Goal: Task Accomplishment & Management: Complete application form

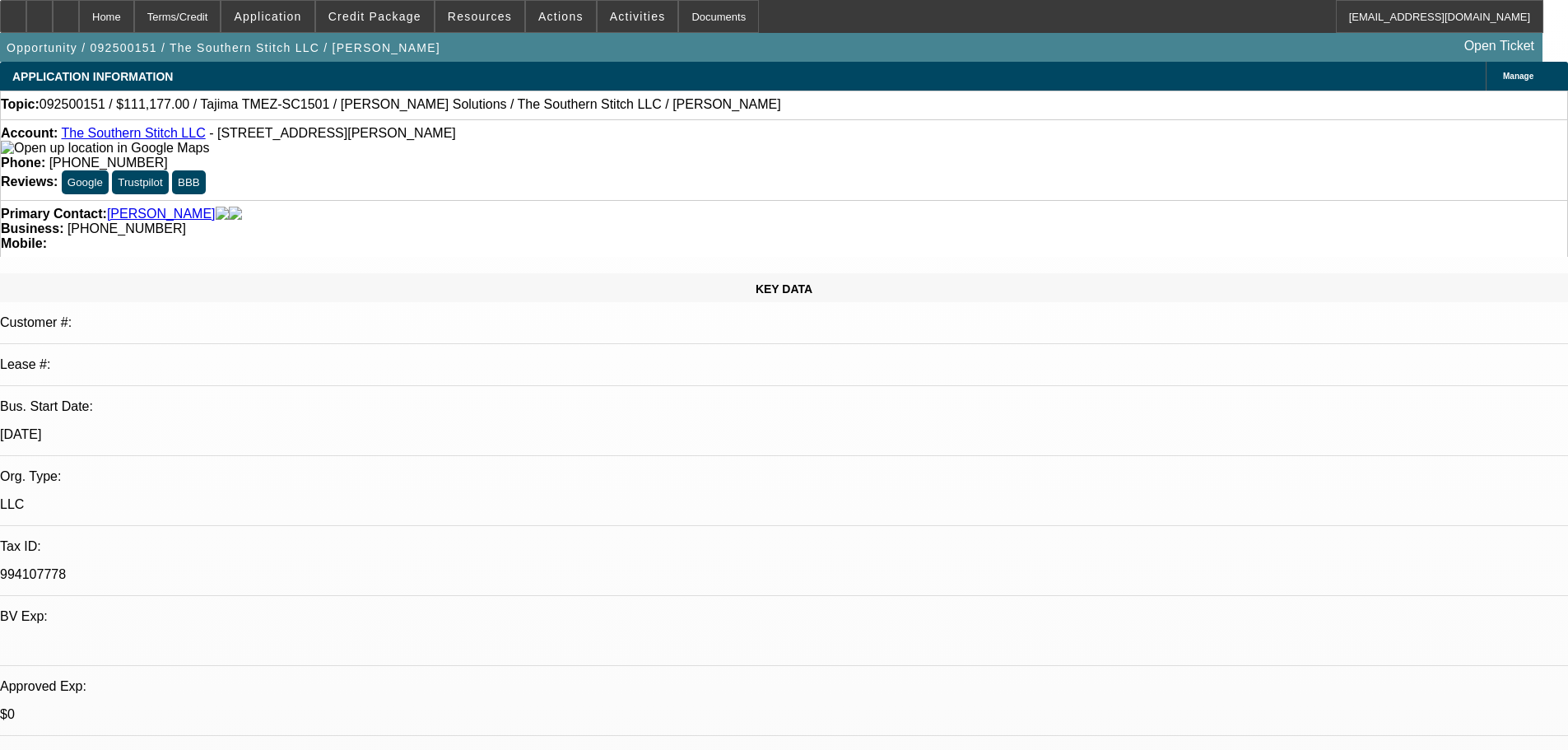
select select "0.1"
select select "2"
select select "0.1"
select select "4"
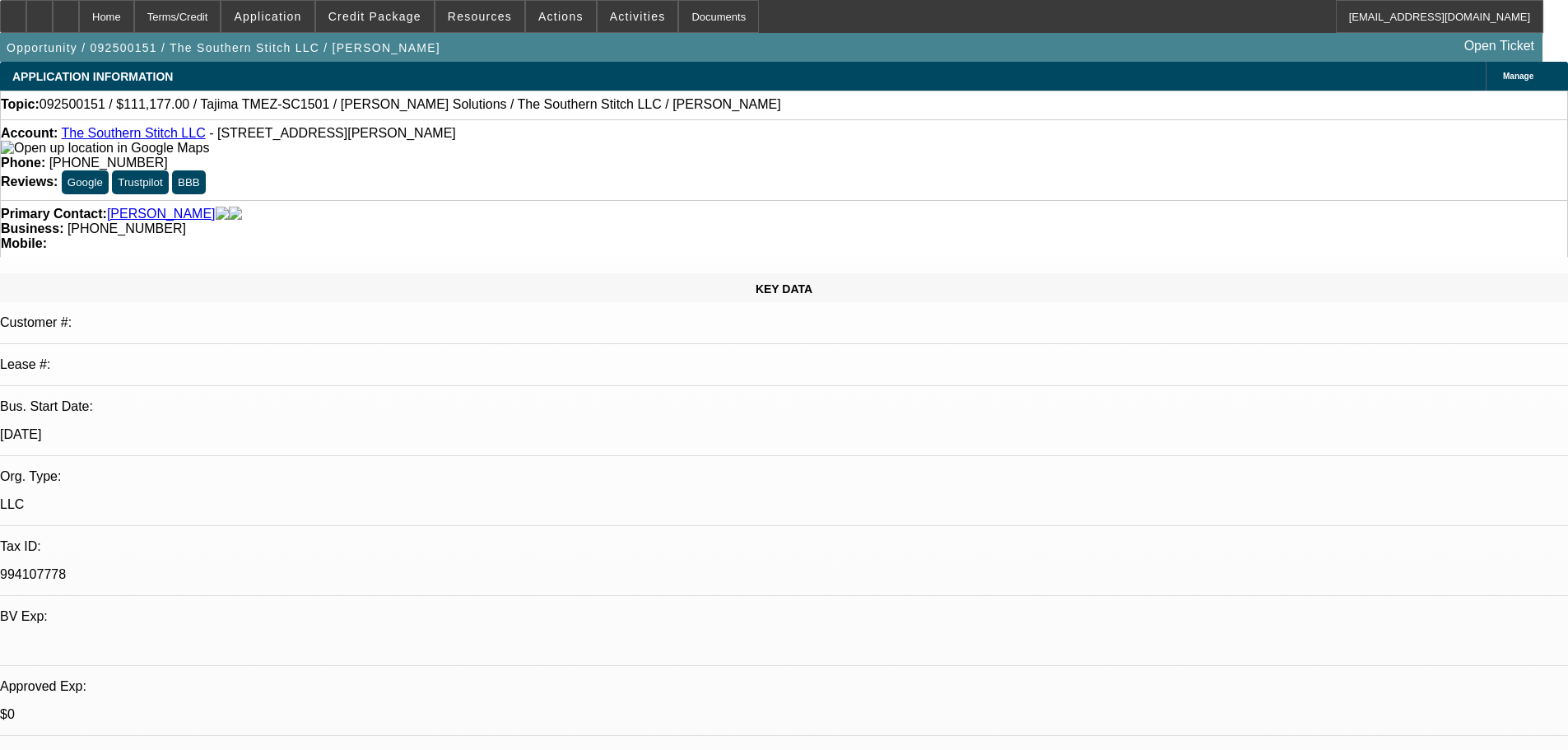
select select "0.1"
select select "2"
select select "0"
select select "6"
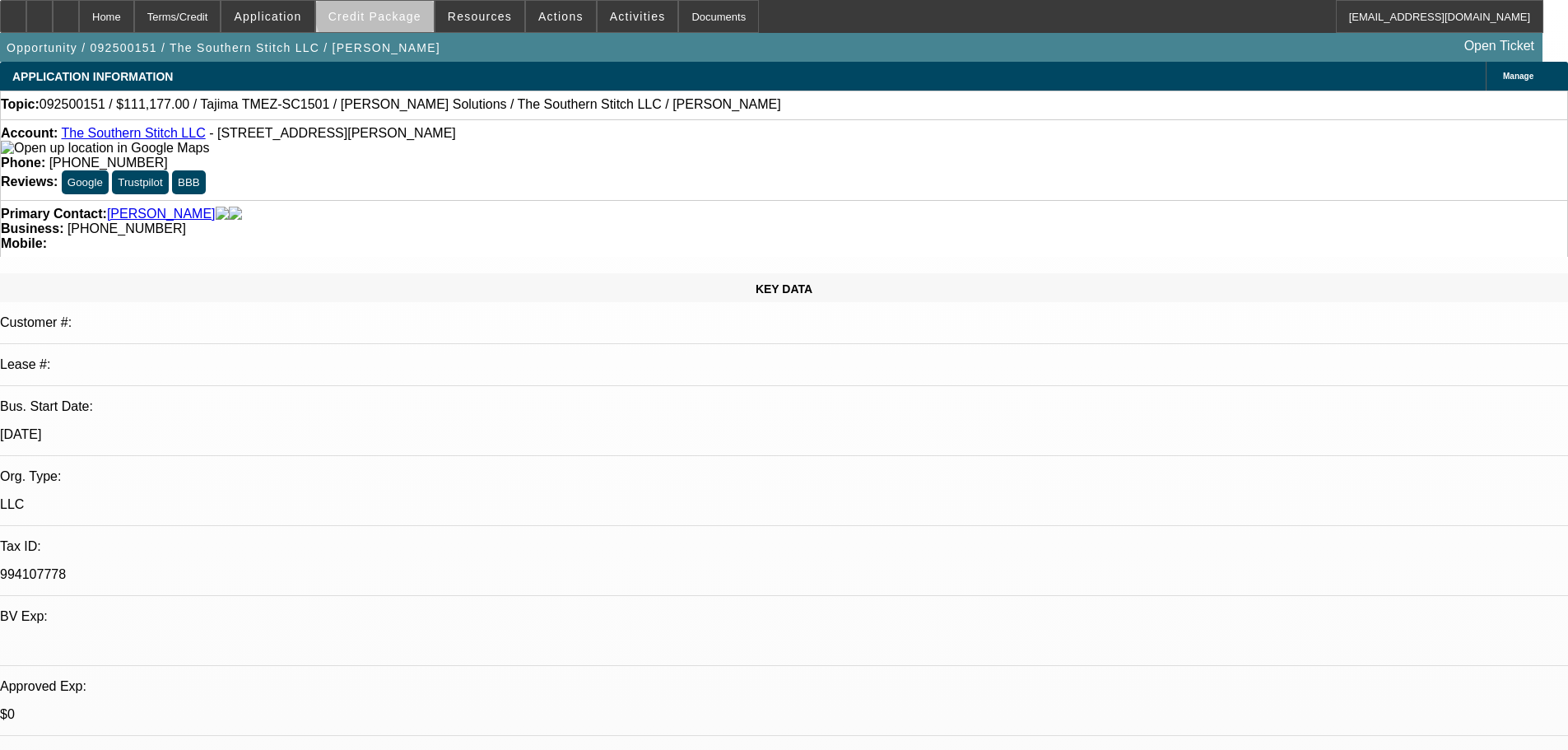
click at [407, 10] on span "Credit Package" at bounding box center [375, 17] width 93 height 14
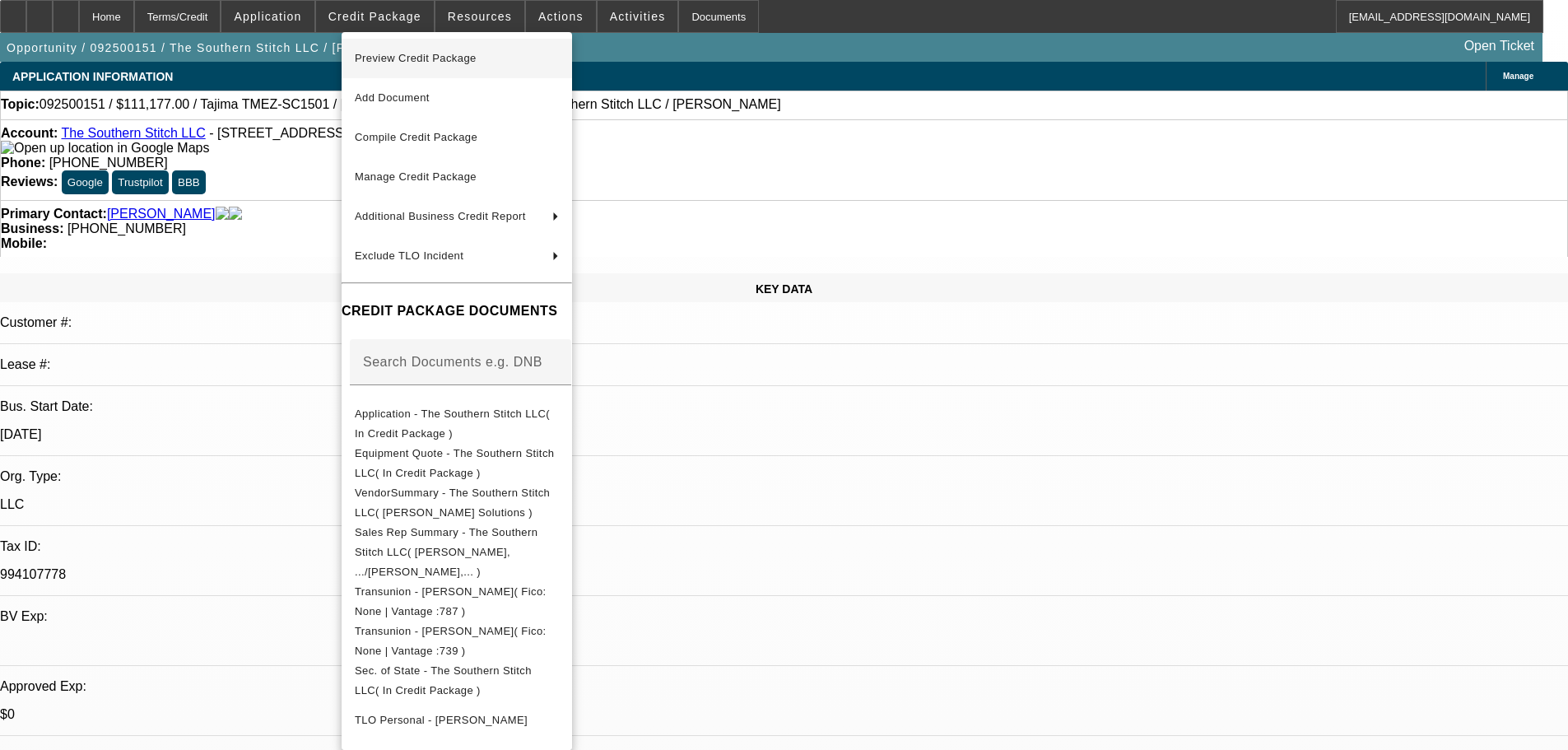
click at [403, 56] on span "Preview Credit Package" at bounding box center [416, 58] width 122 height 13
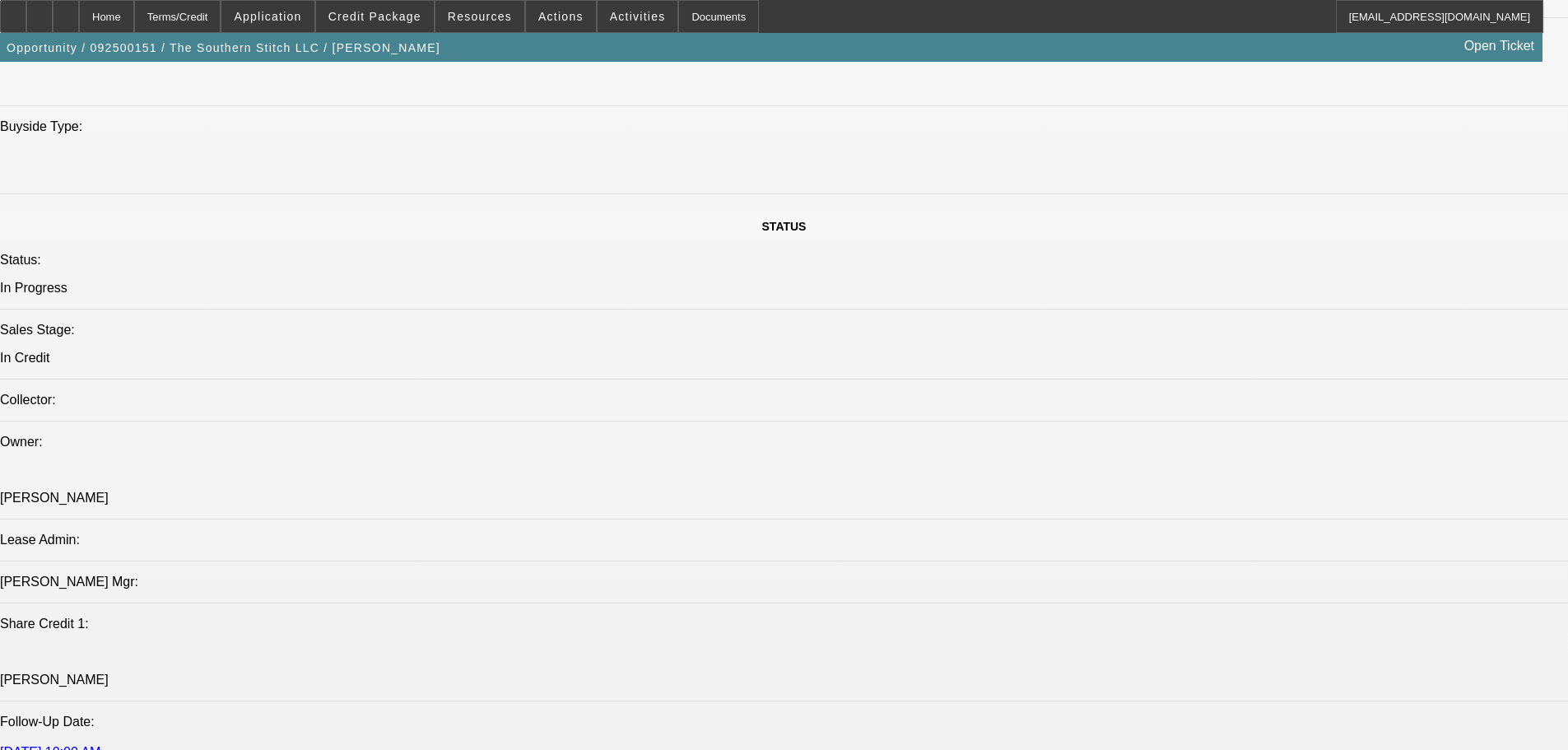
scroll to position [1647, 0]
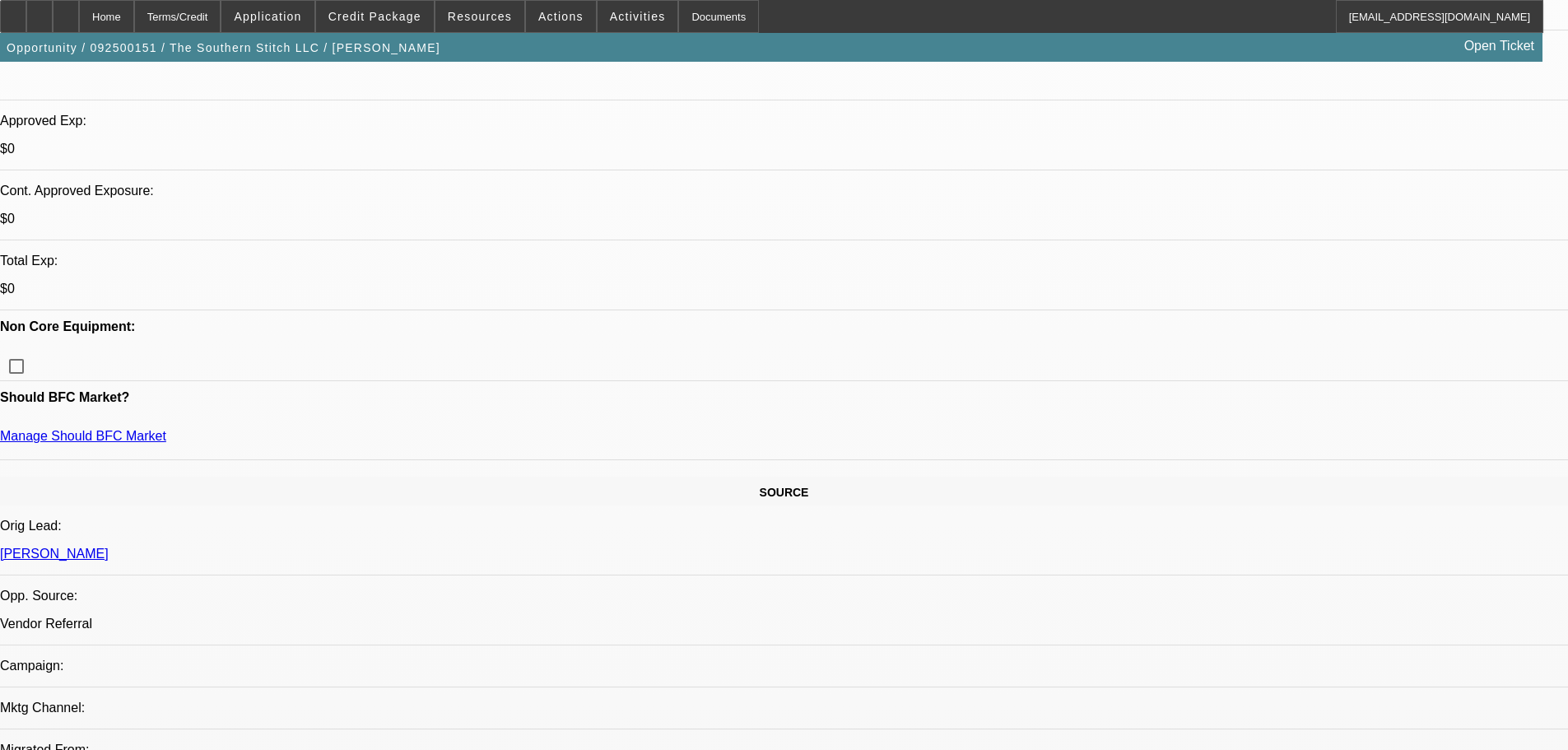
scroll to position [329, 0]
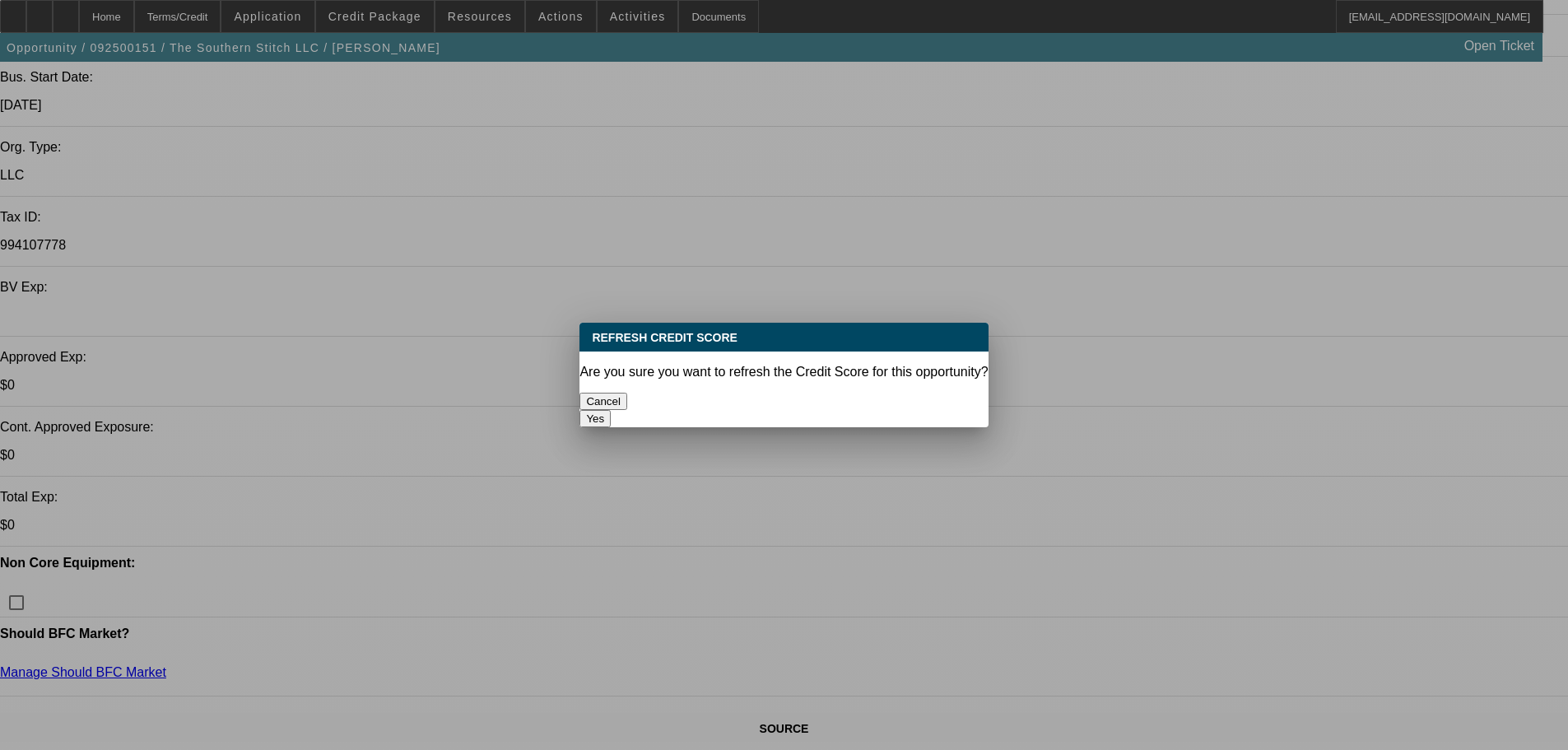
scroll to position [0, 0]
click at [611, 410] on button "Yes" at bounding box center [594, 418] width 31 height 17
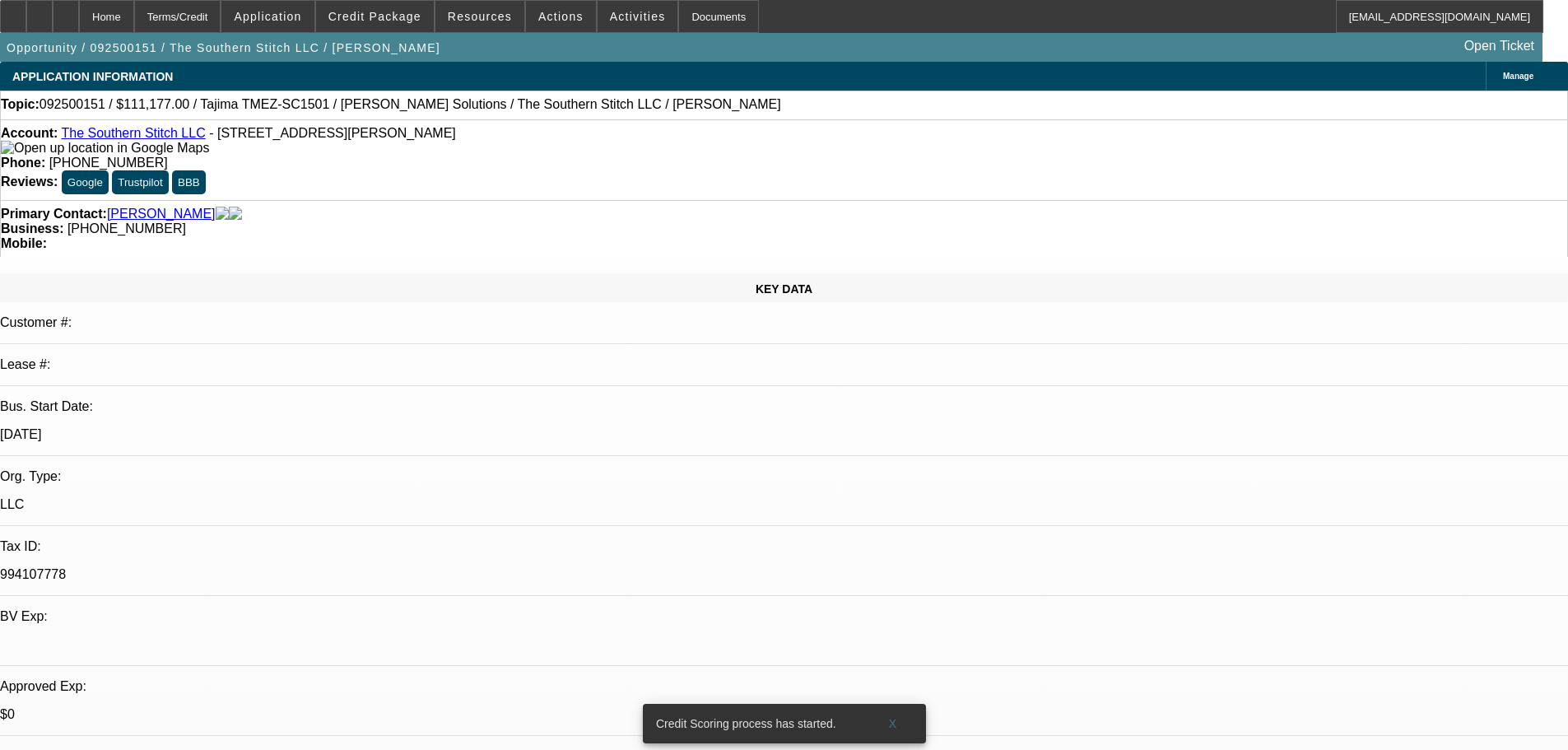
scroll to position [329, 0]
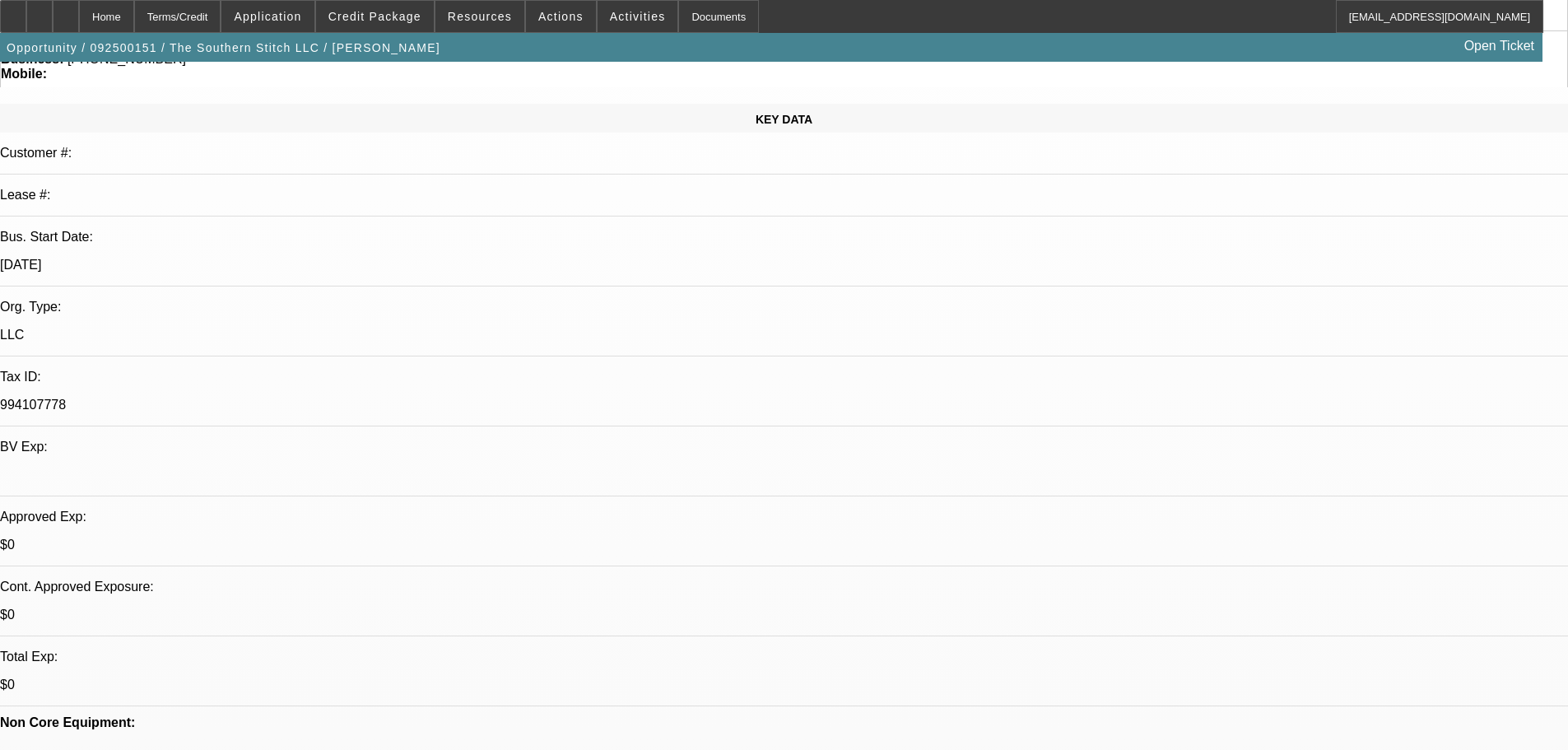
scroll to position [0, 0]
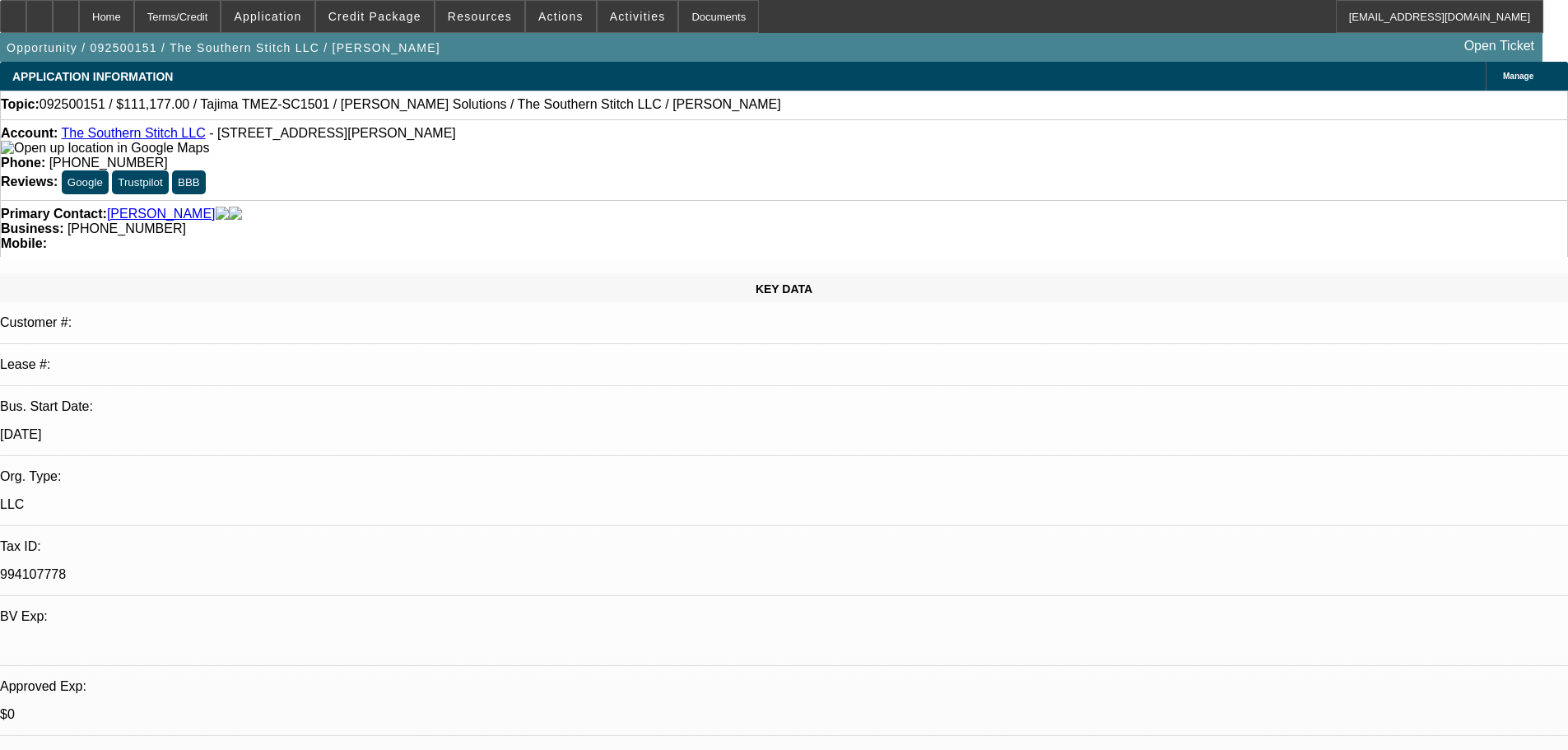
click at [37, 151] on img at bounding box center [104, 148] width 208 height 14
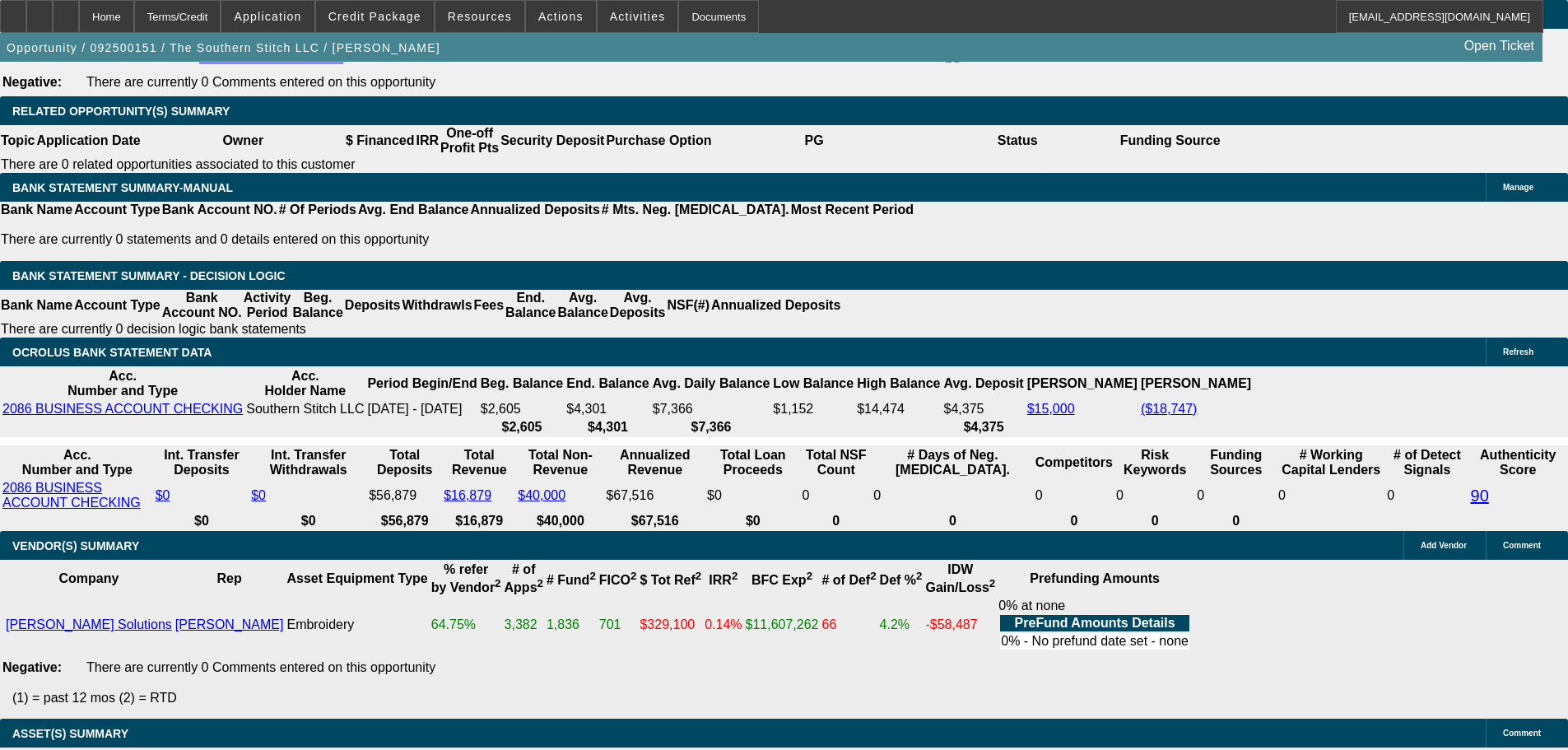
scroll to position [2717, 0]
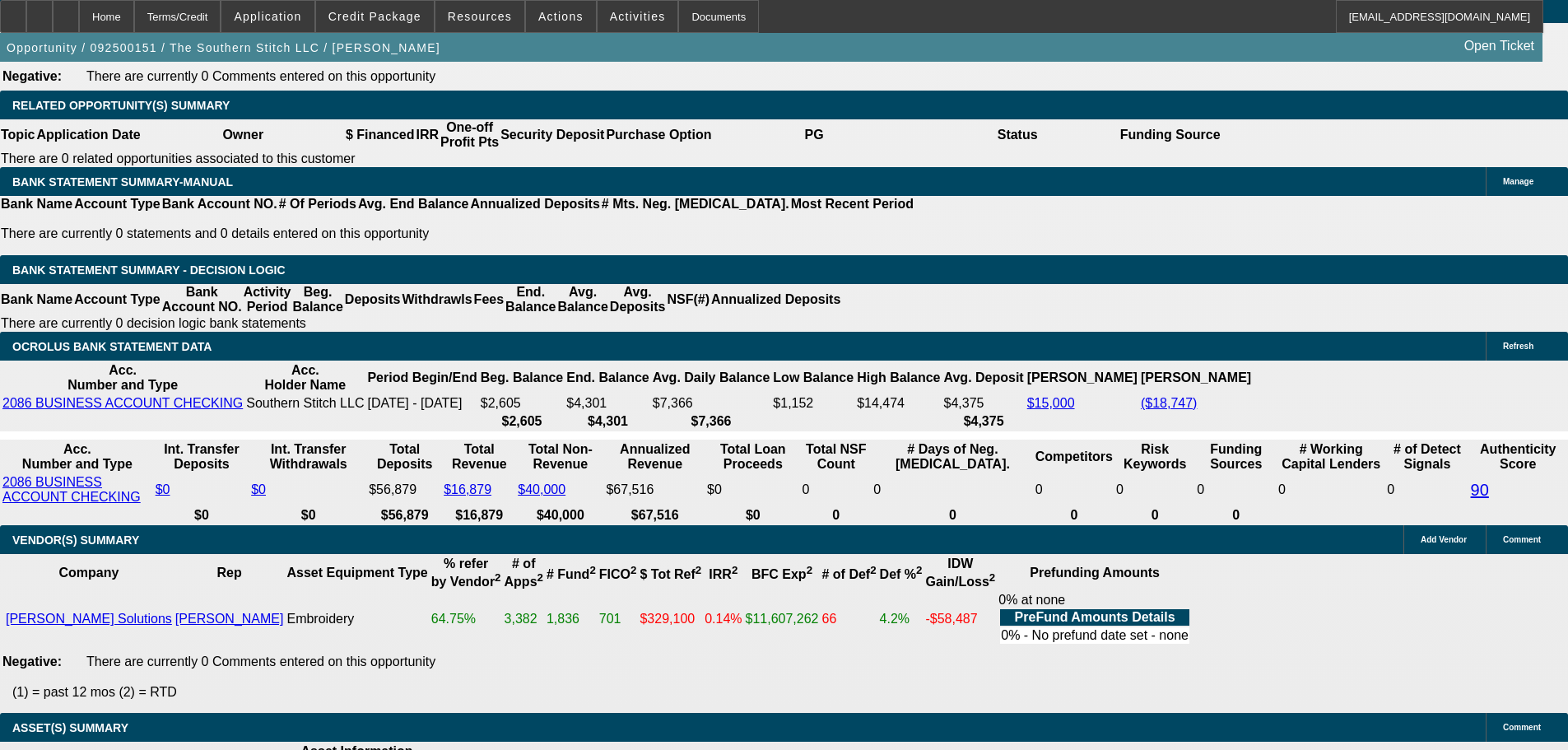
select select "5"
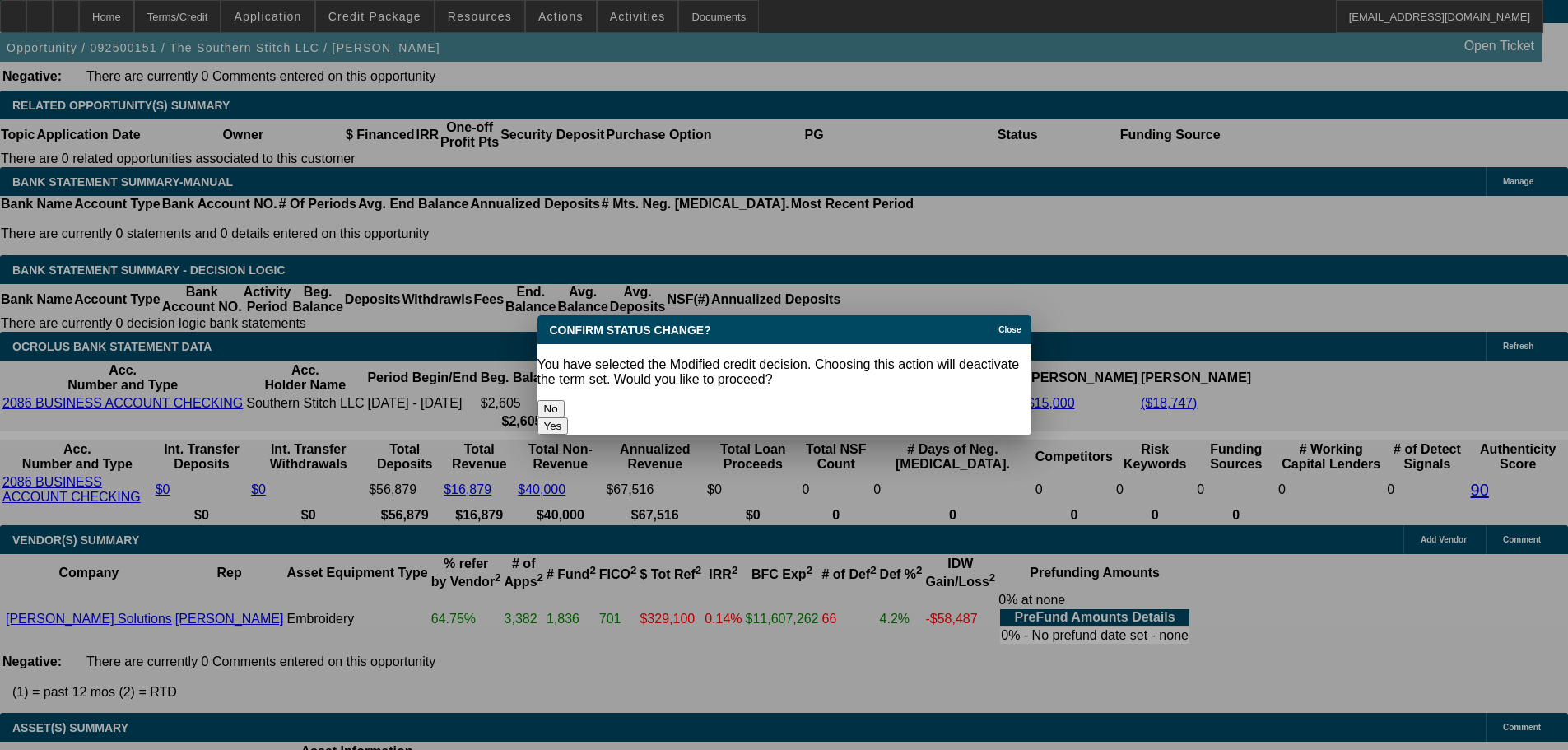
scroll to position [0, 0]
click at [569, 417] on button "Yes" at bounding box center [553, 426] width 31 height 17
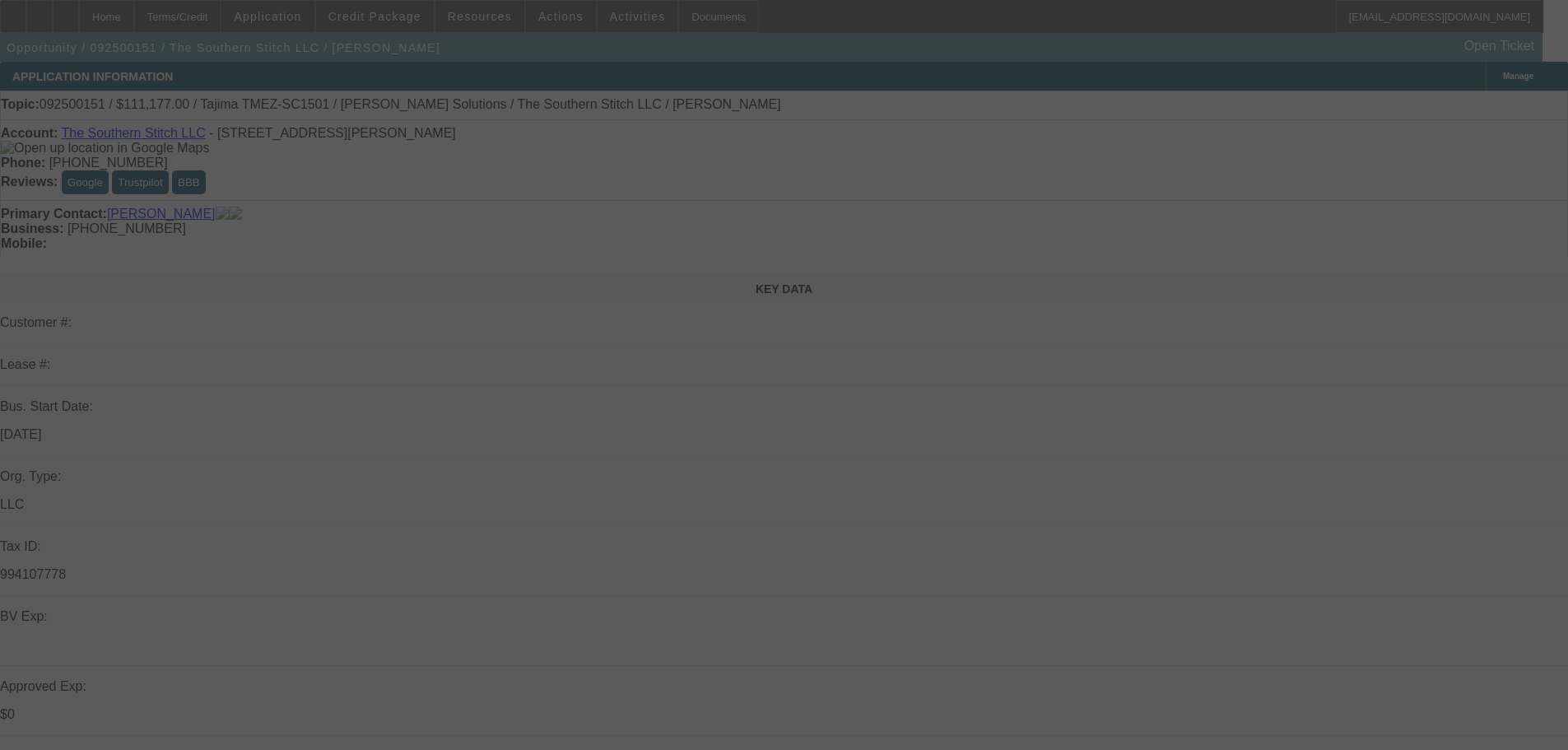
scroll to position [2717, 0]
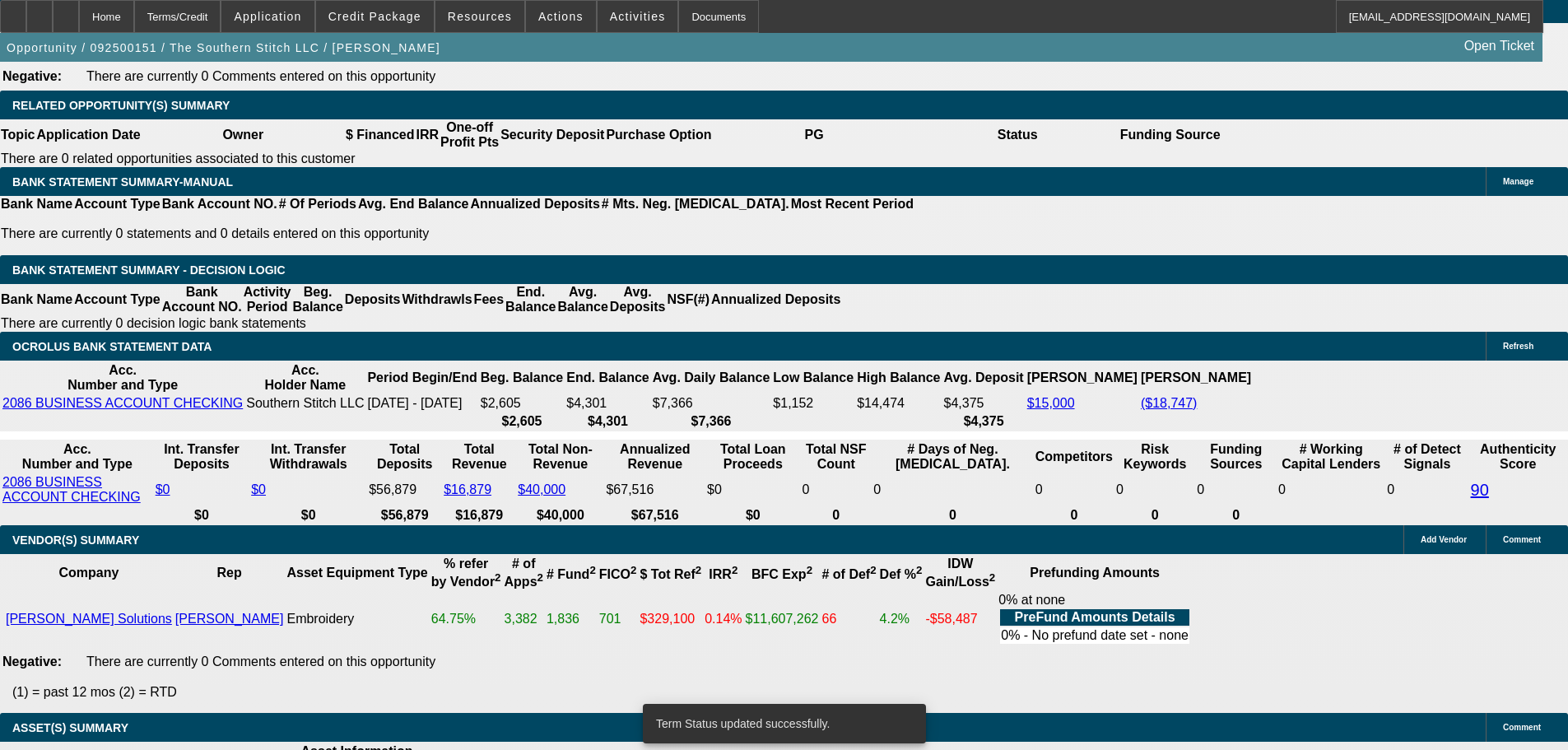
select select "0.1"
select select "2"
select select "0"
select select "6"
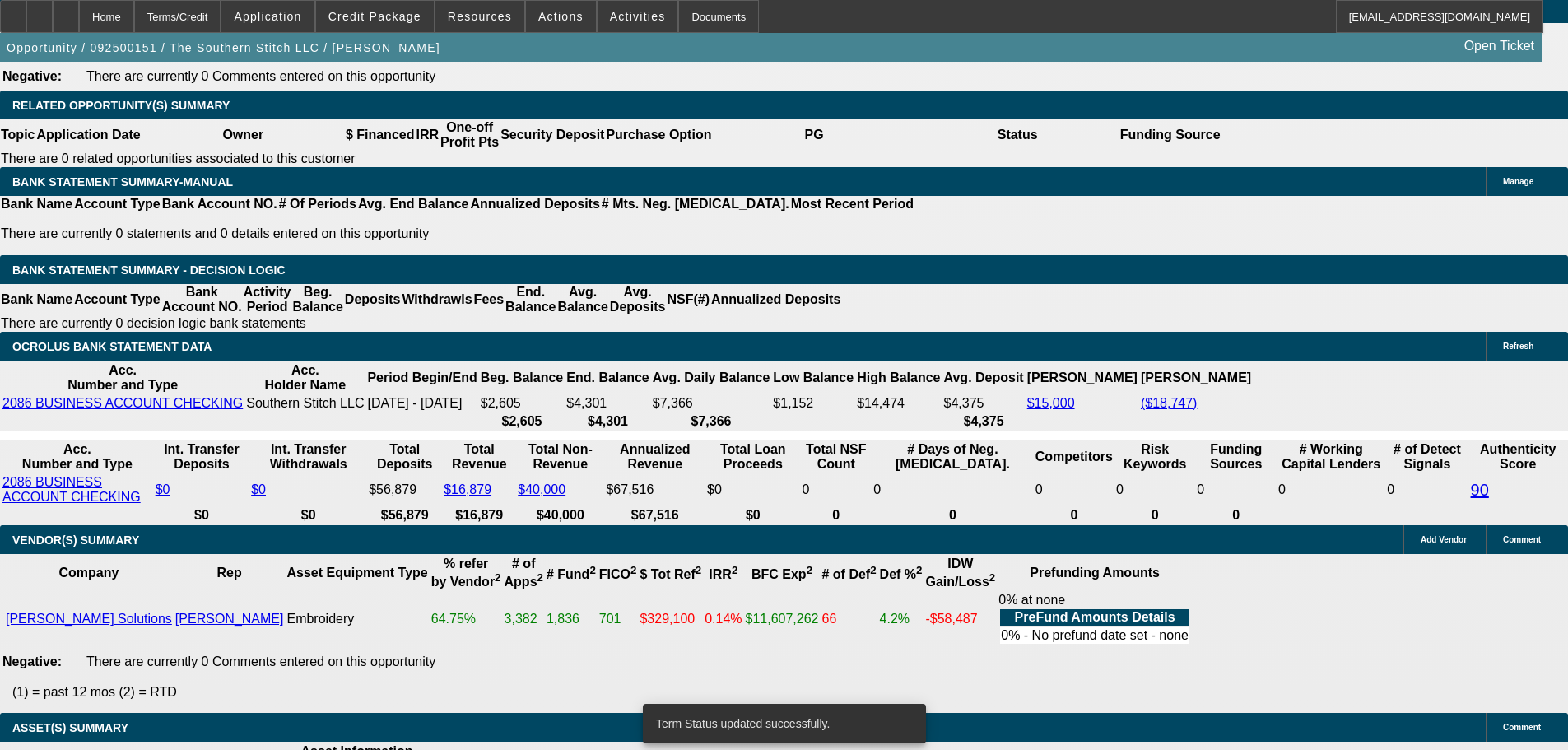
select select "0.1"
select select "2"
select select "0.1"
select select "4"
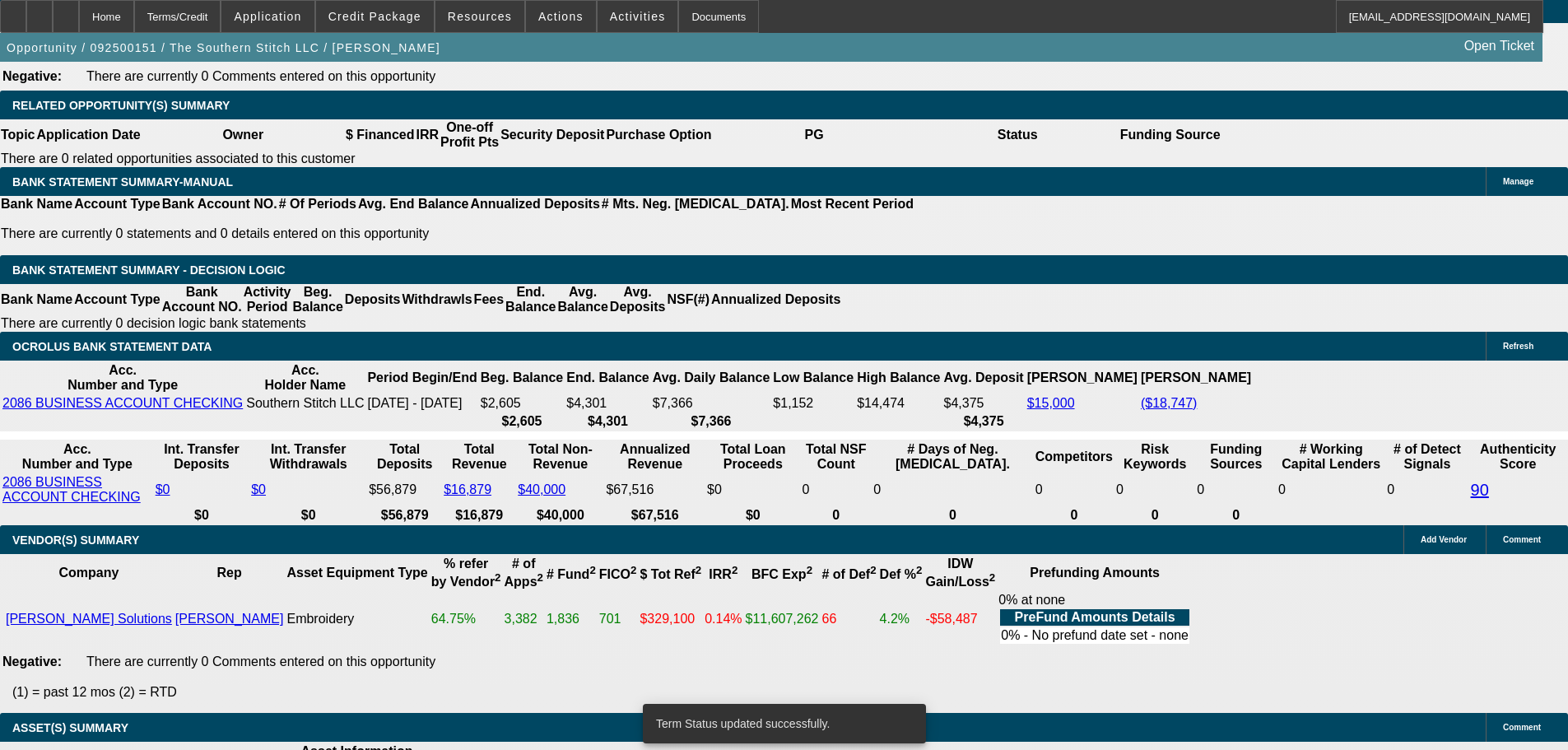
select select "0.1"
select select "2"
select select "0"
select select "6"
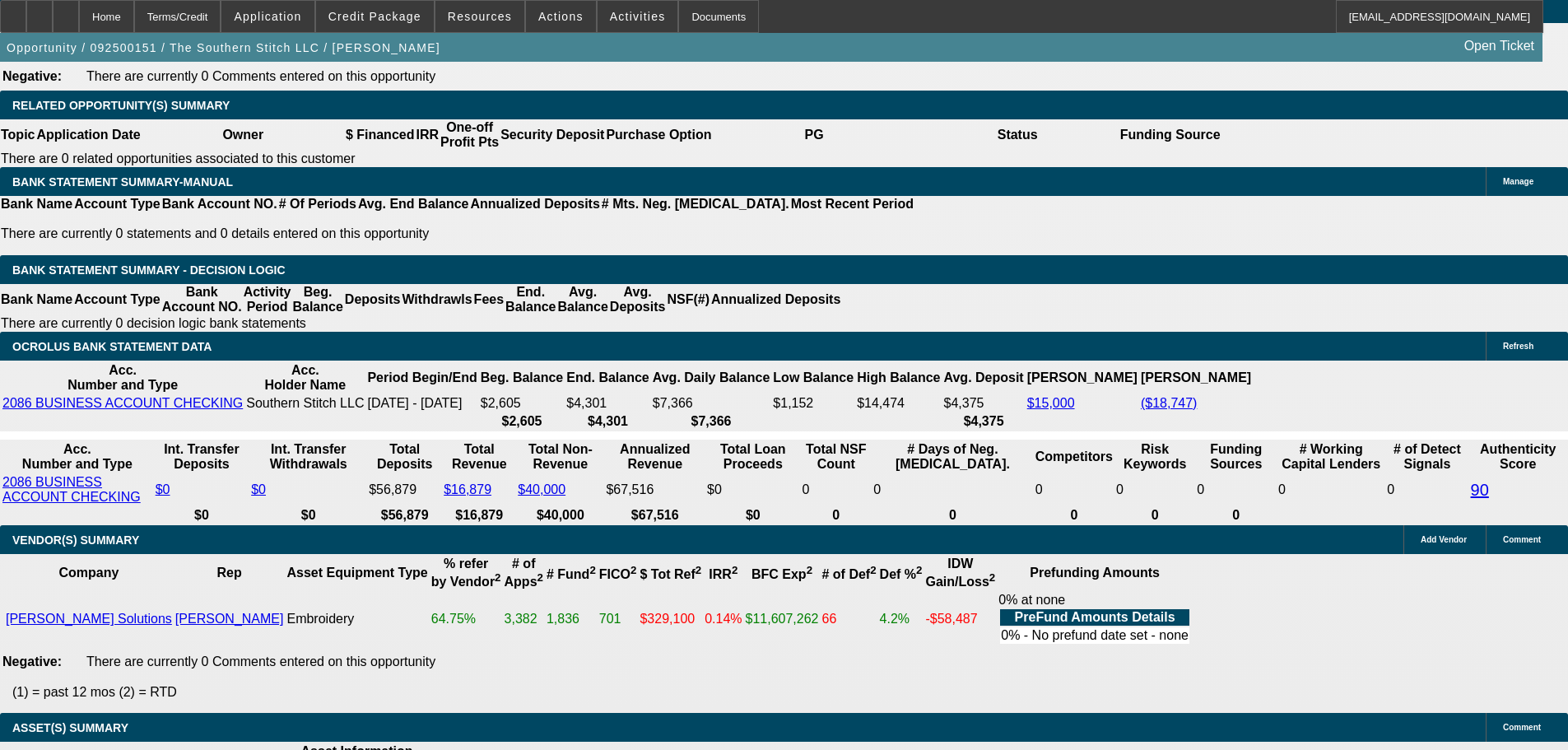
select select "5"
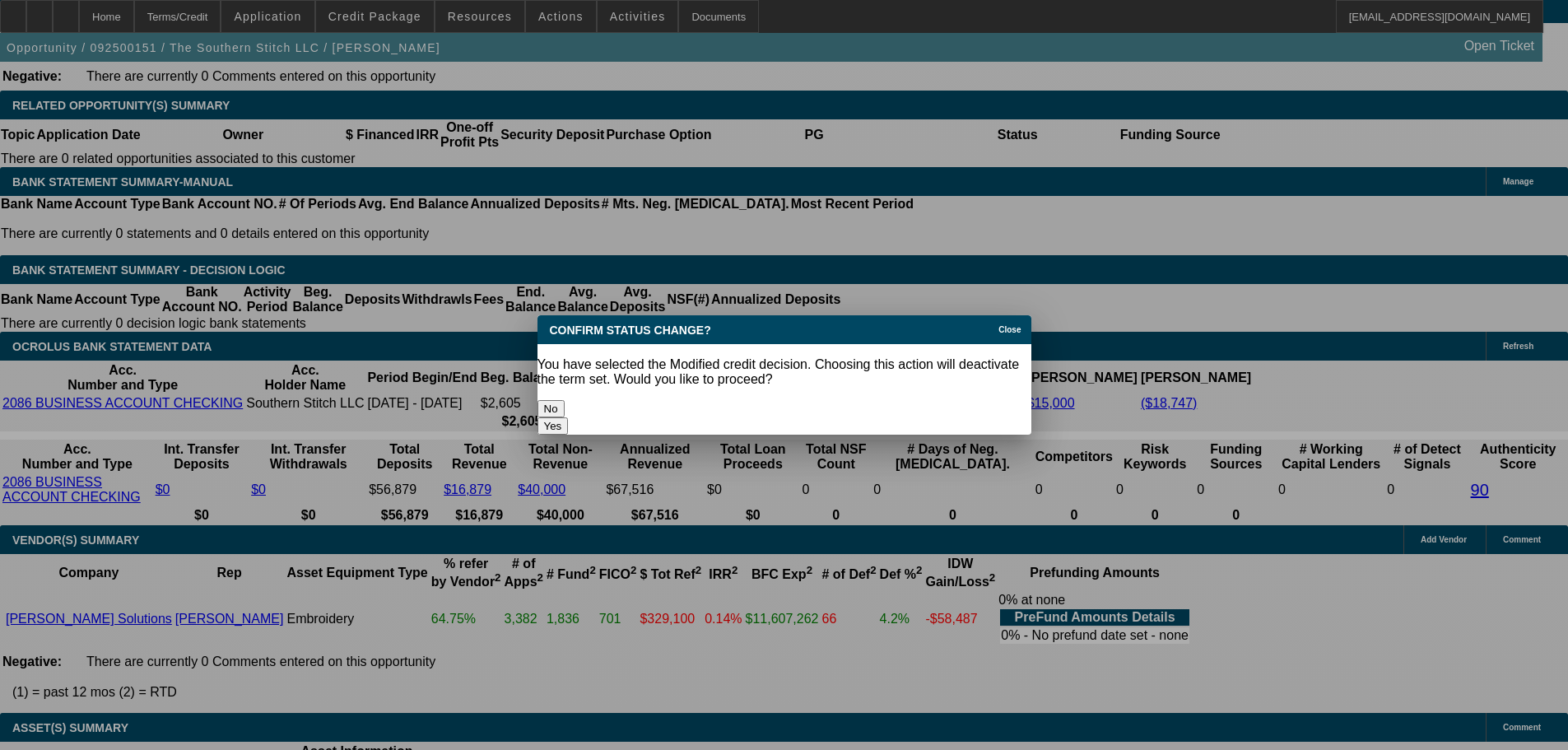
click at [569, 417] on button "Yes" at bounding box center [553, 426] width 31 height 17
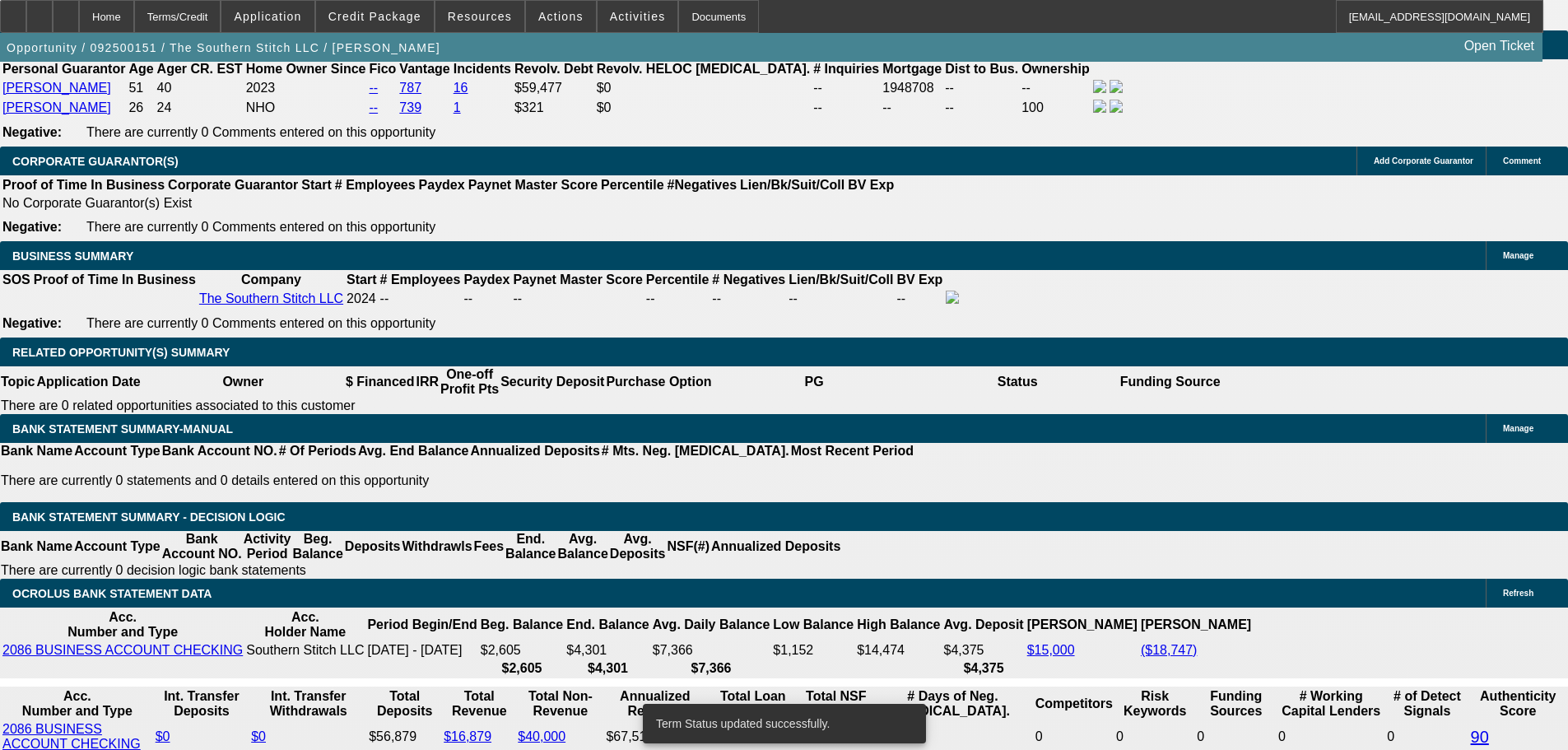
scroll to position [2451, 0]
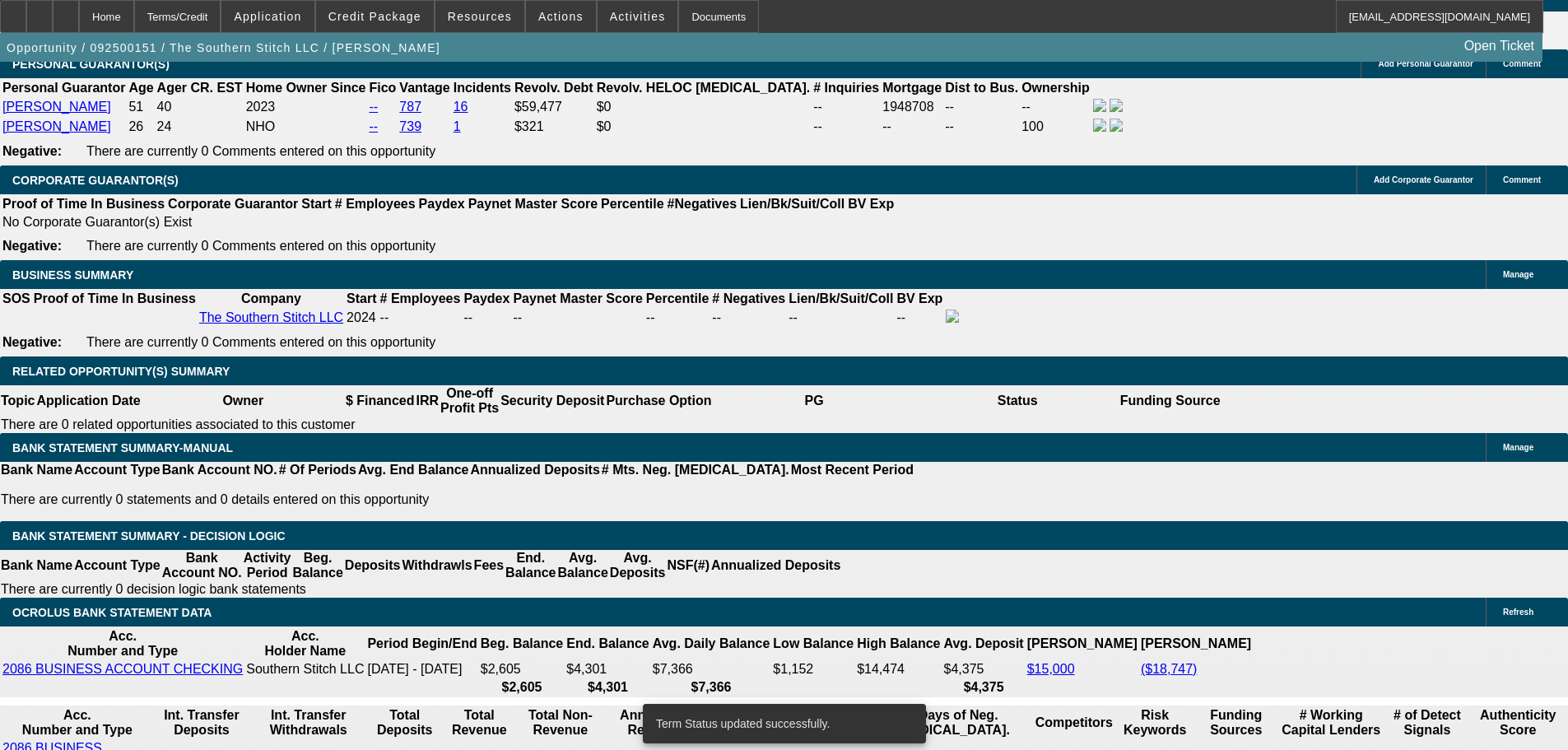
select select "0.1"
select select "2"
select select "0.1"
select select "4"
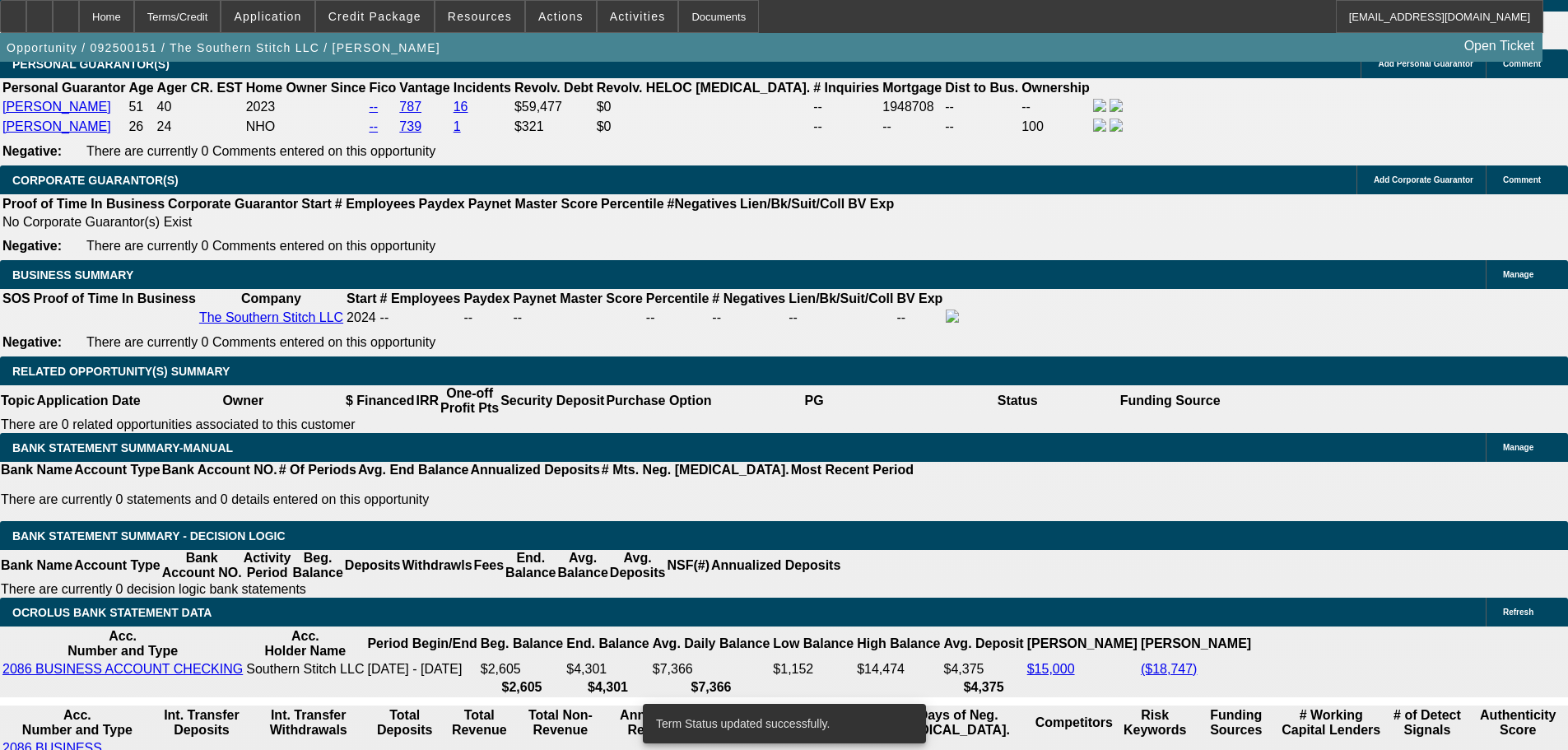
select select "0.1"
select select "2"
select select "0"
select select "6"
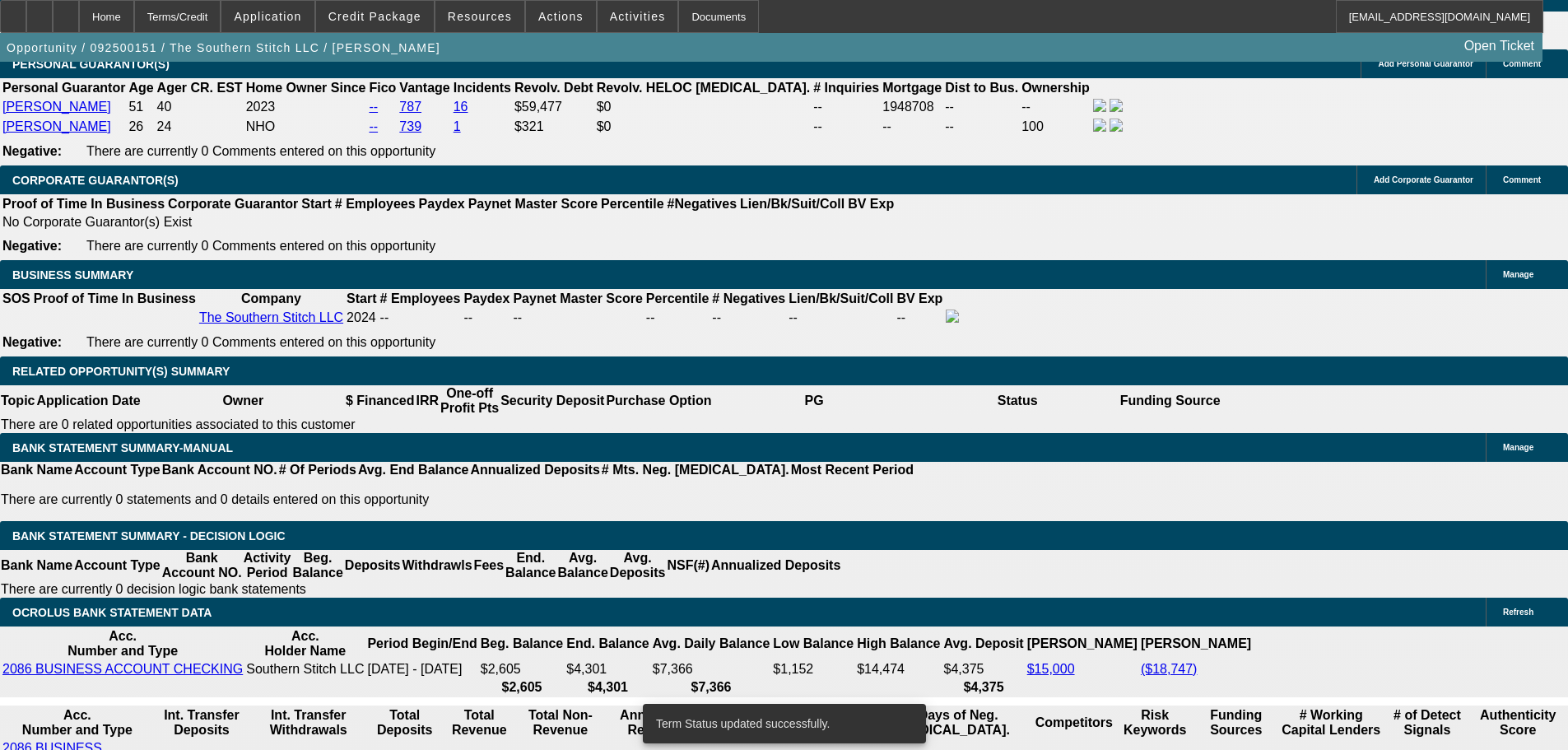
select select "0.1"
select select "2"
select select "0.1"
select select "4"
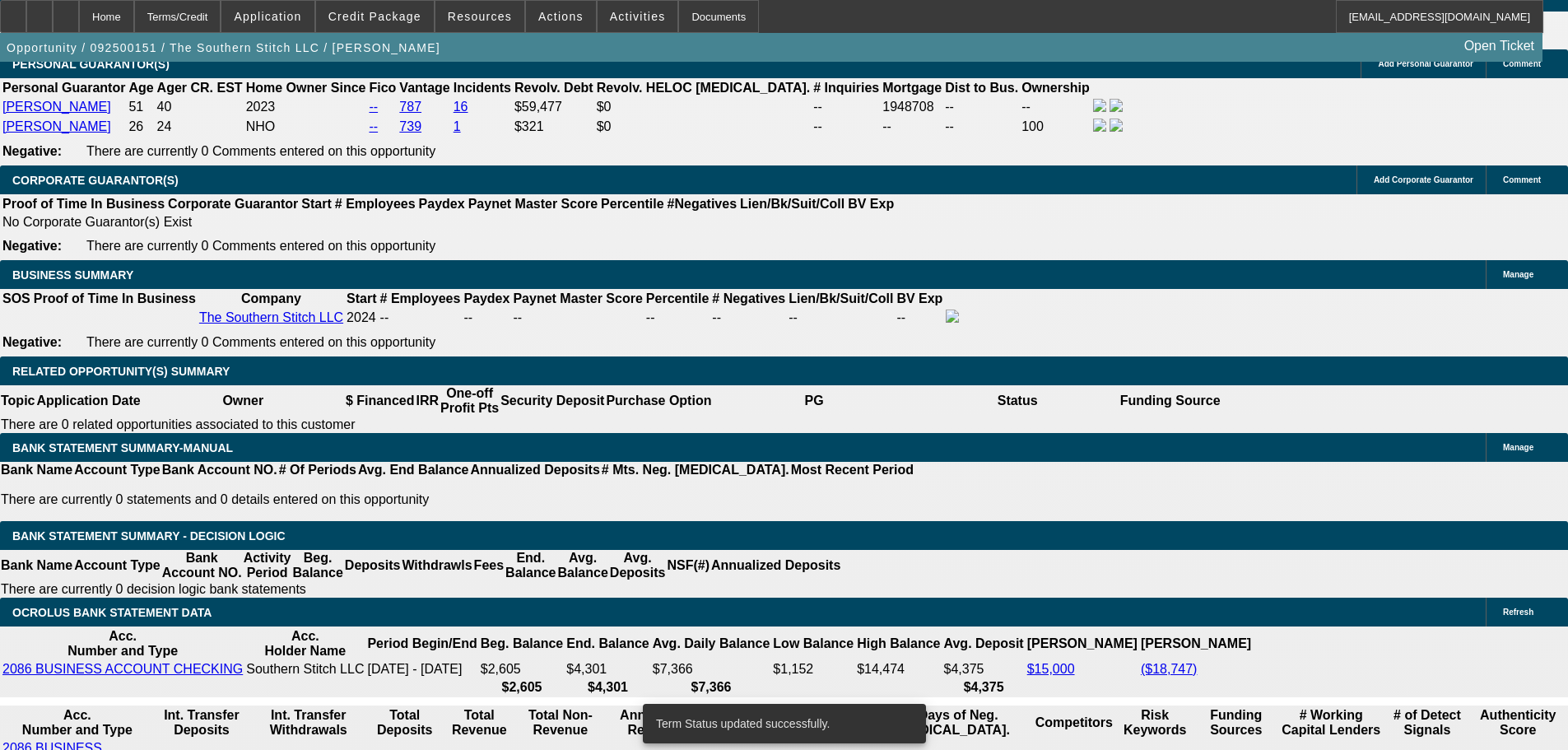
select select "0.1"
select select "2"
select select "0"
select select "6"
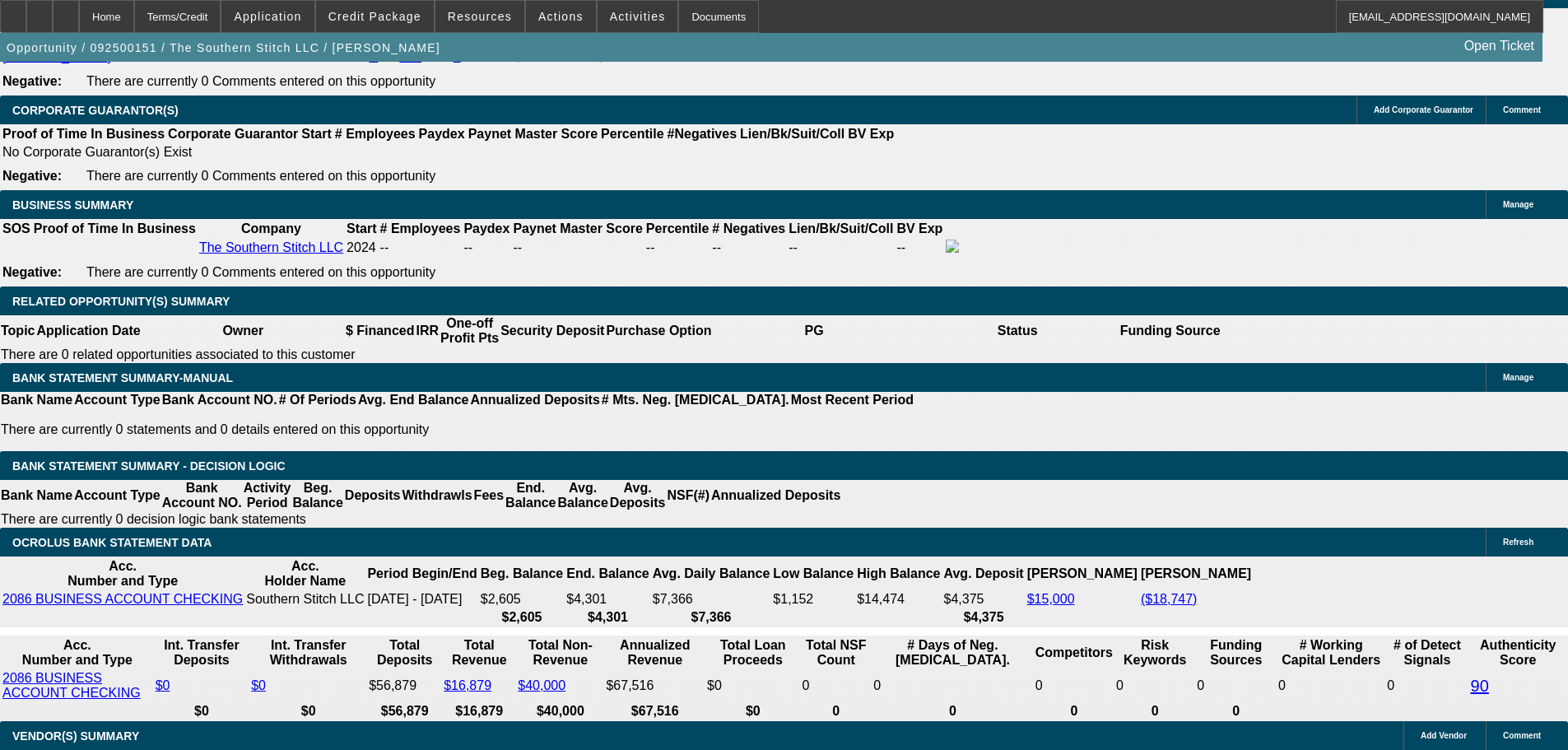
scroll to position [2616, 0]
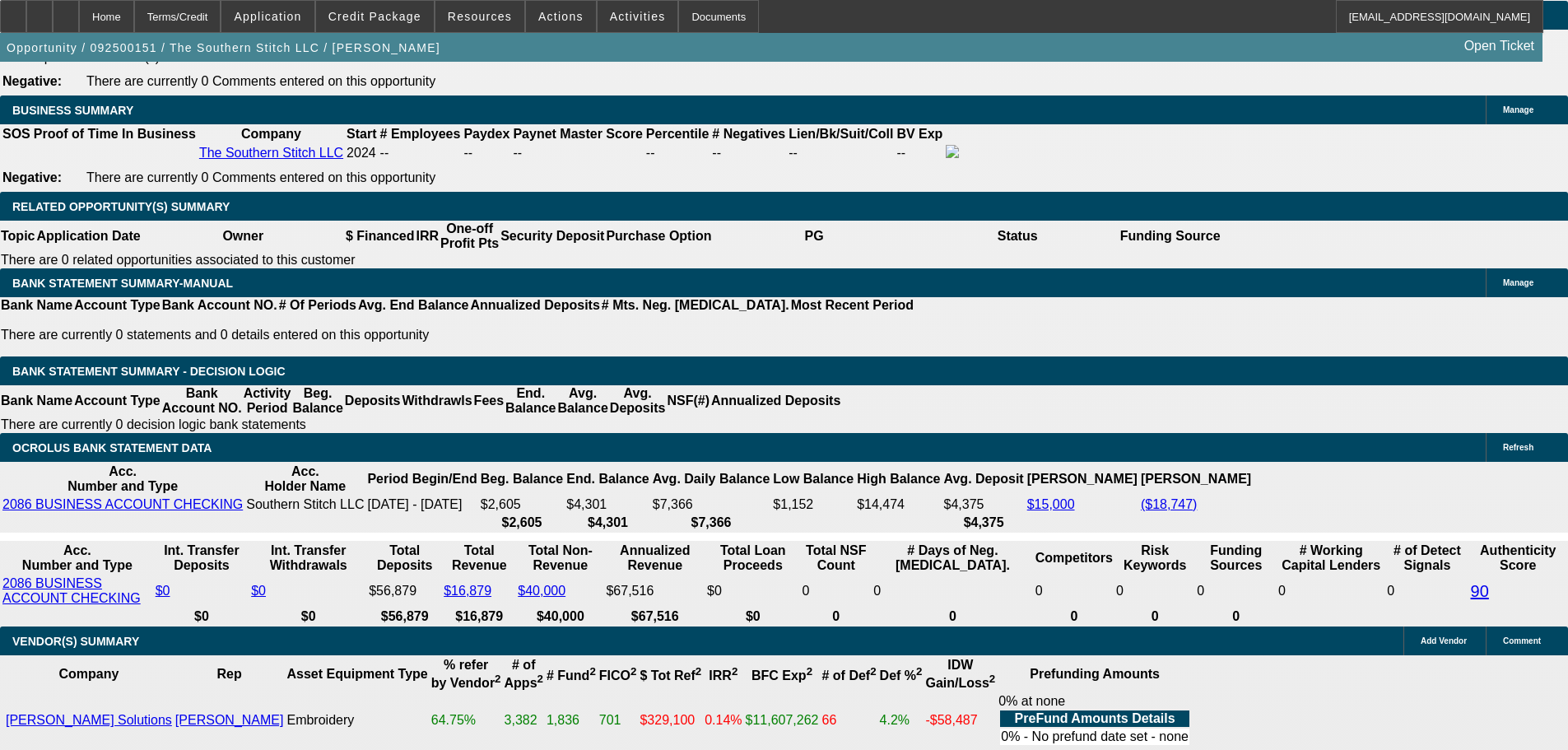
select select "0.2"
type input "$24,706.00"
type input "UNKNOWN"
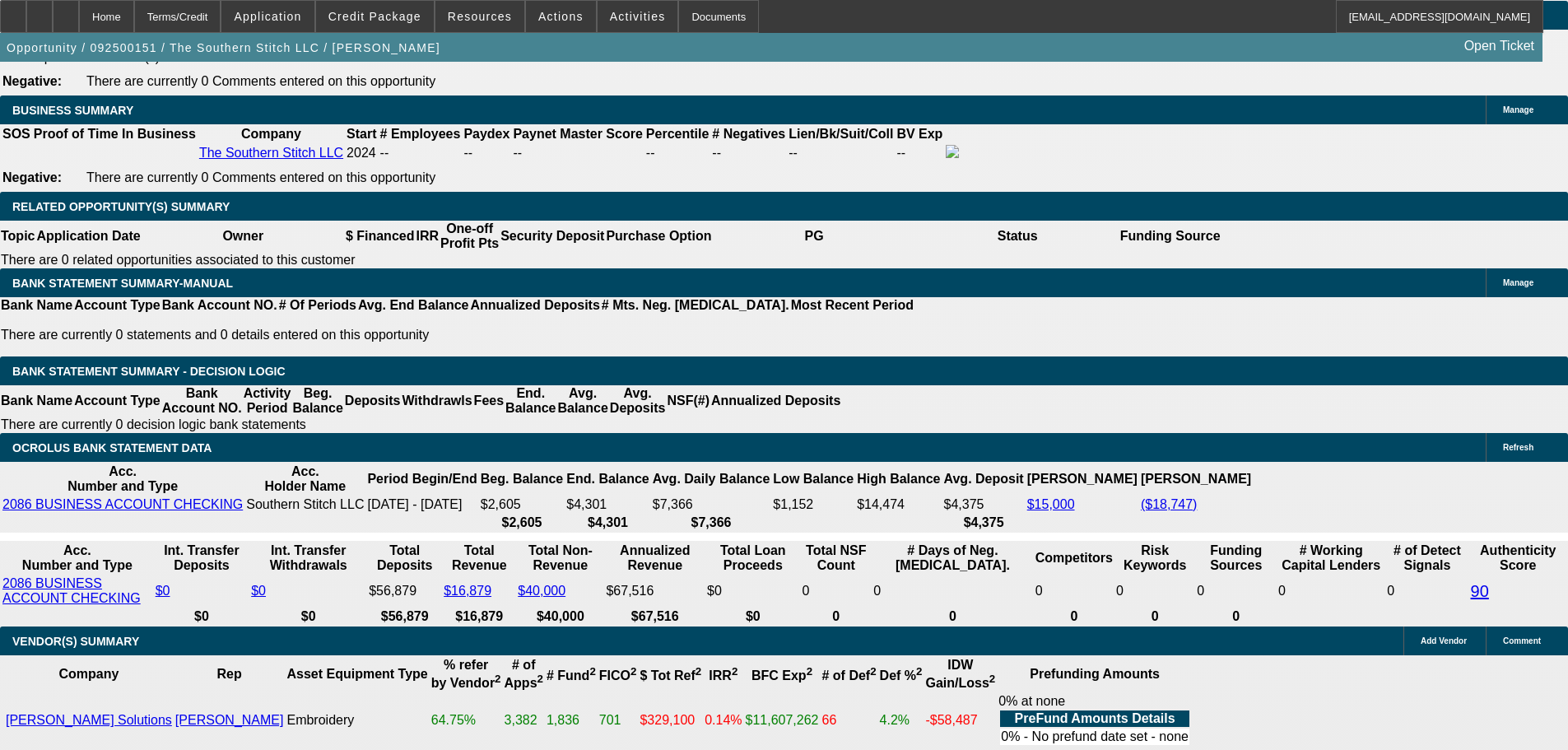
type input "$4,880.24"
type input "$2,440.12"
select select "0.2"
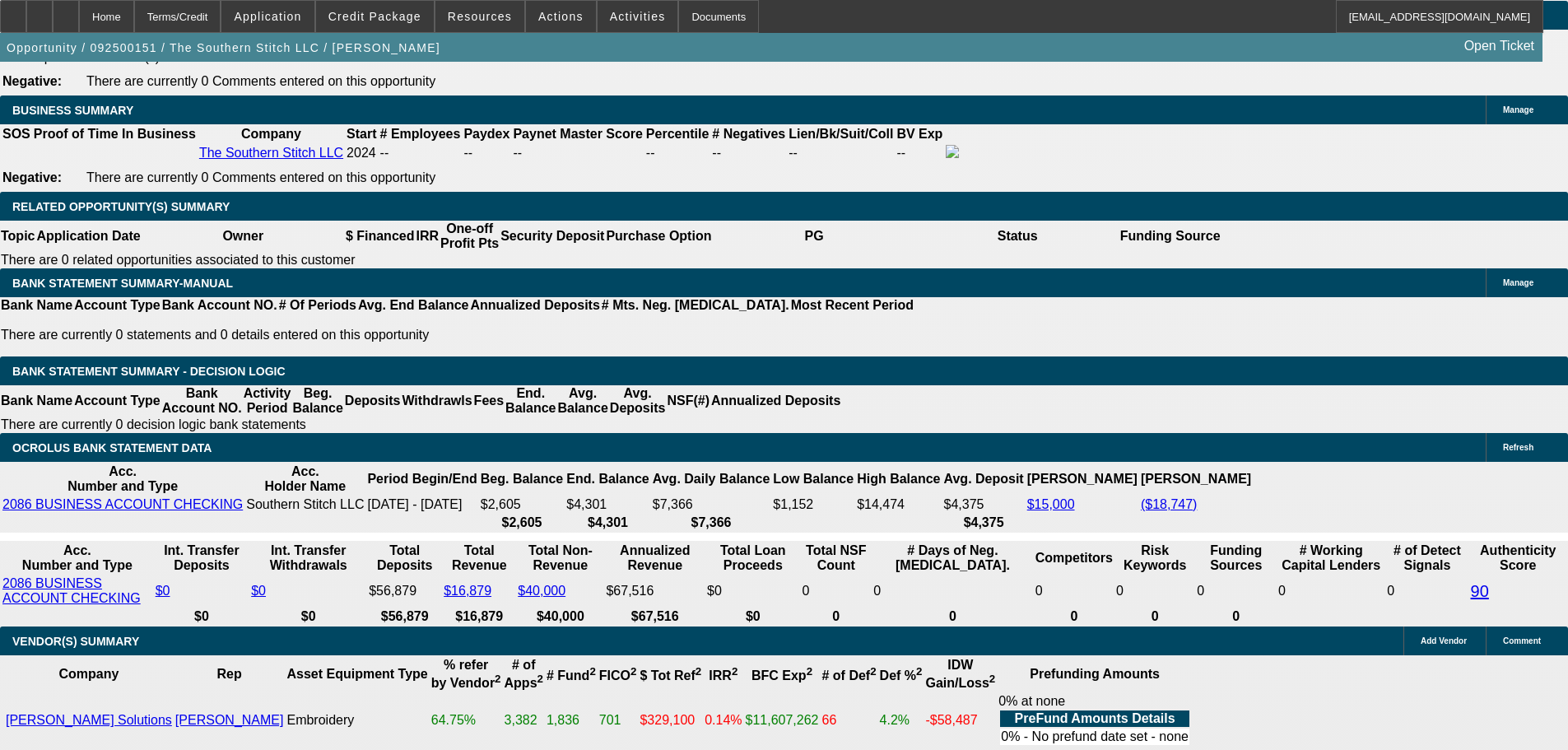
type input "$24,706.00"
type input "UNKNOWN"
type input "$2,330.32"
type input "$4,660.64"
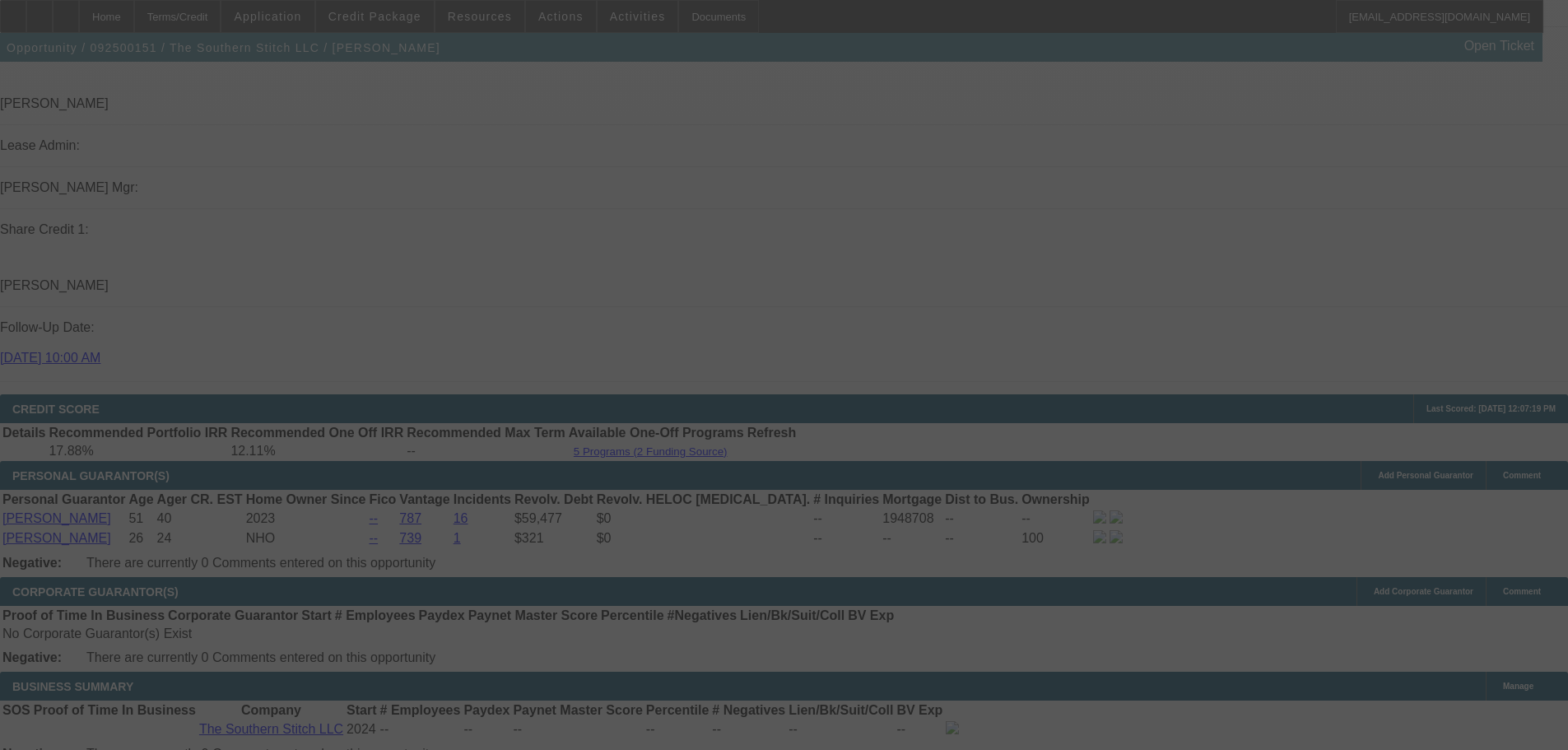
select select "0.2"
select select "2"
select select "0"
select select "6"
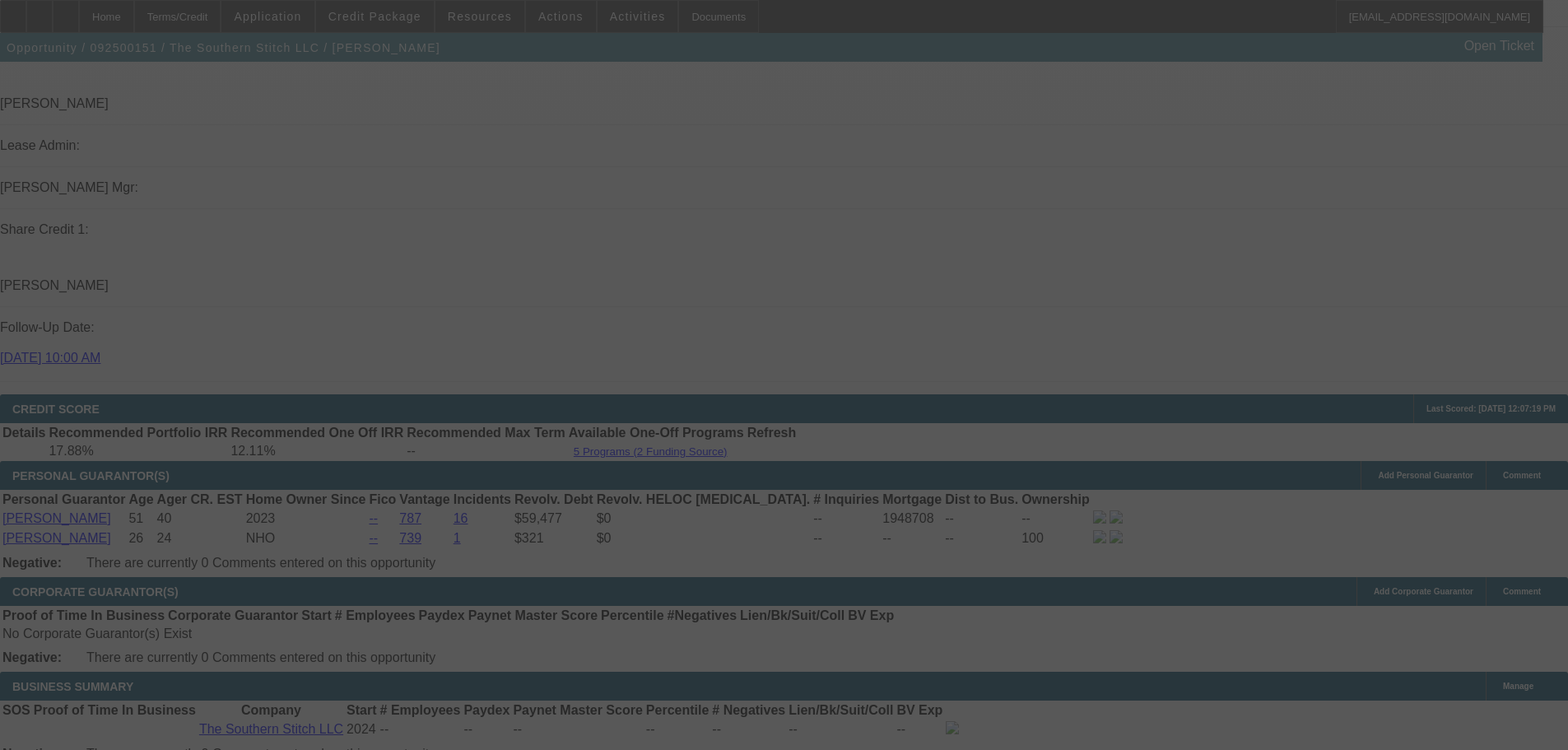
select select "0.2"
select select "2"
select select "0.1"
select select "4"
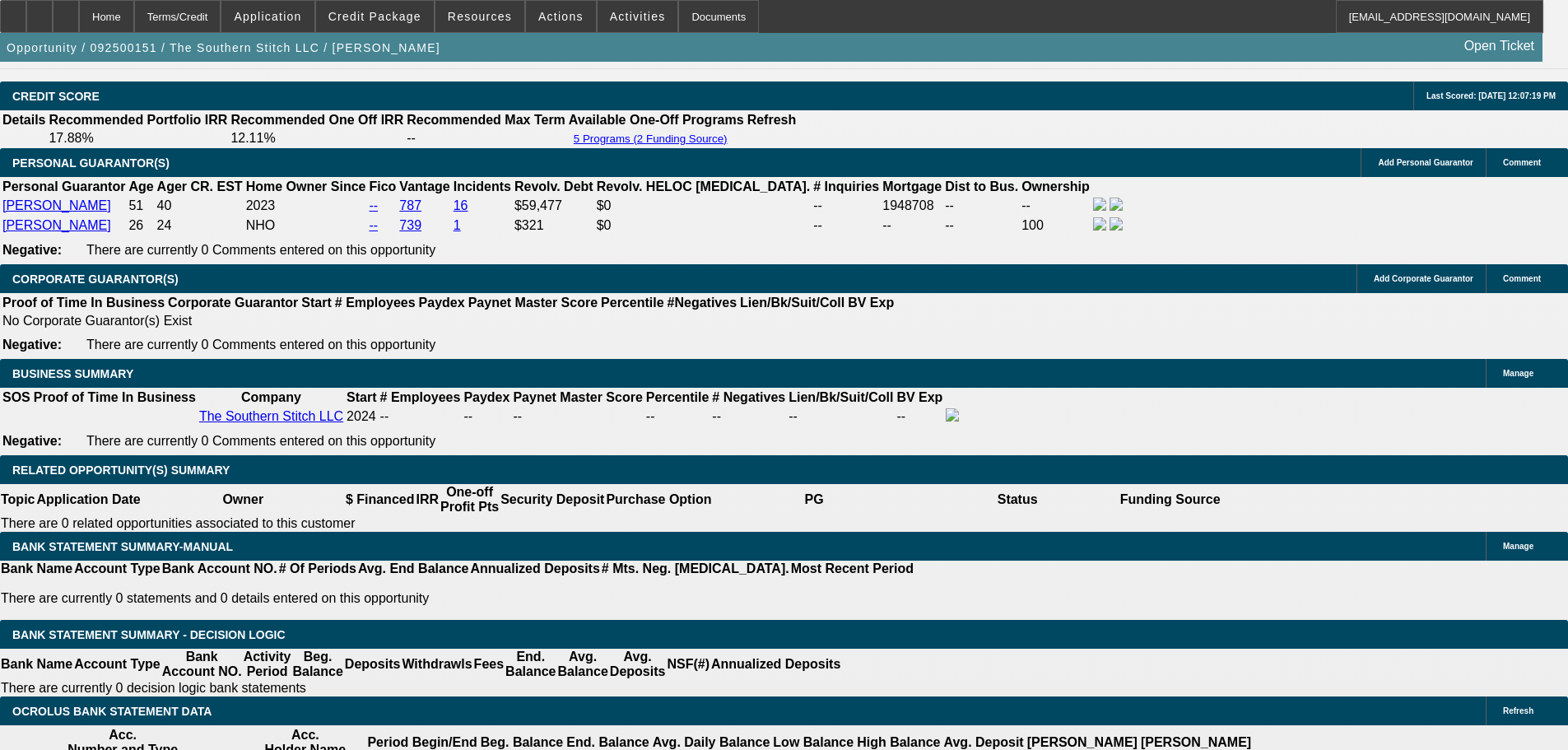
scroll to position [2616, 0]
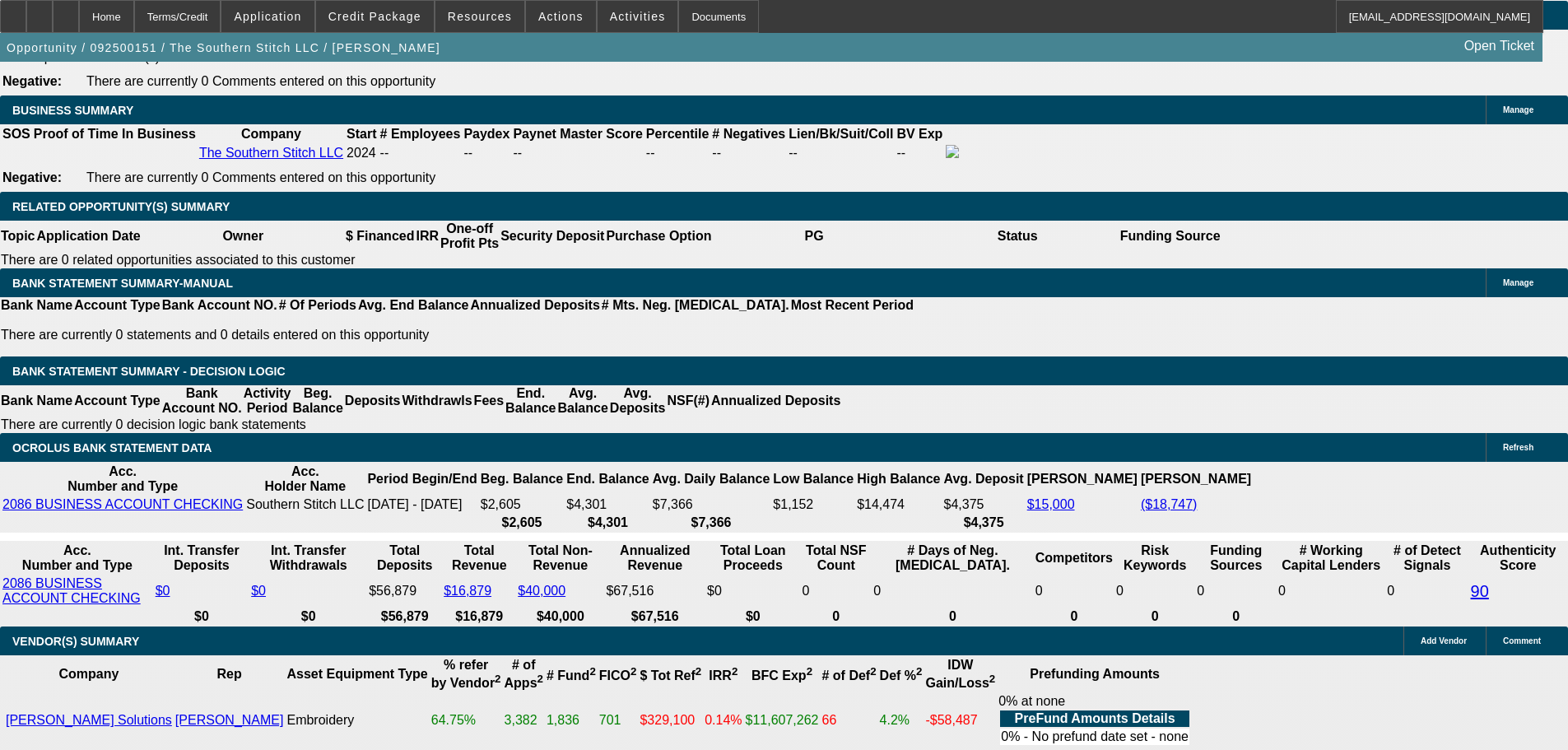
type input "16."
type input "UNKNOWN"
type input "$2,403.21"
type input "$4,806.42"
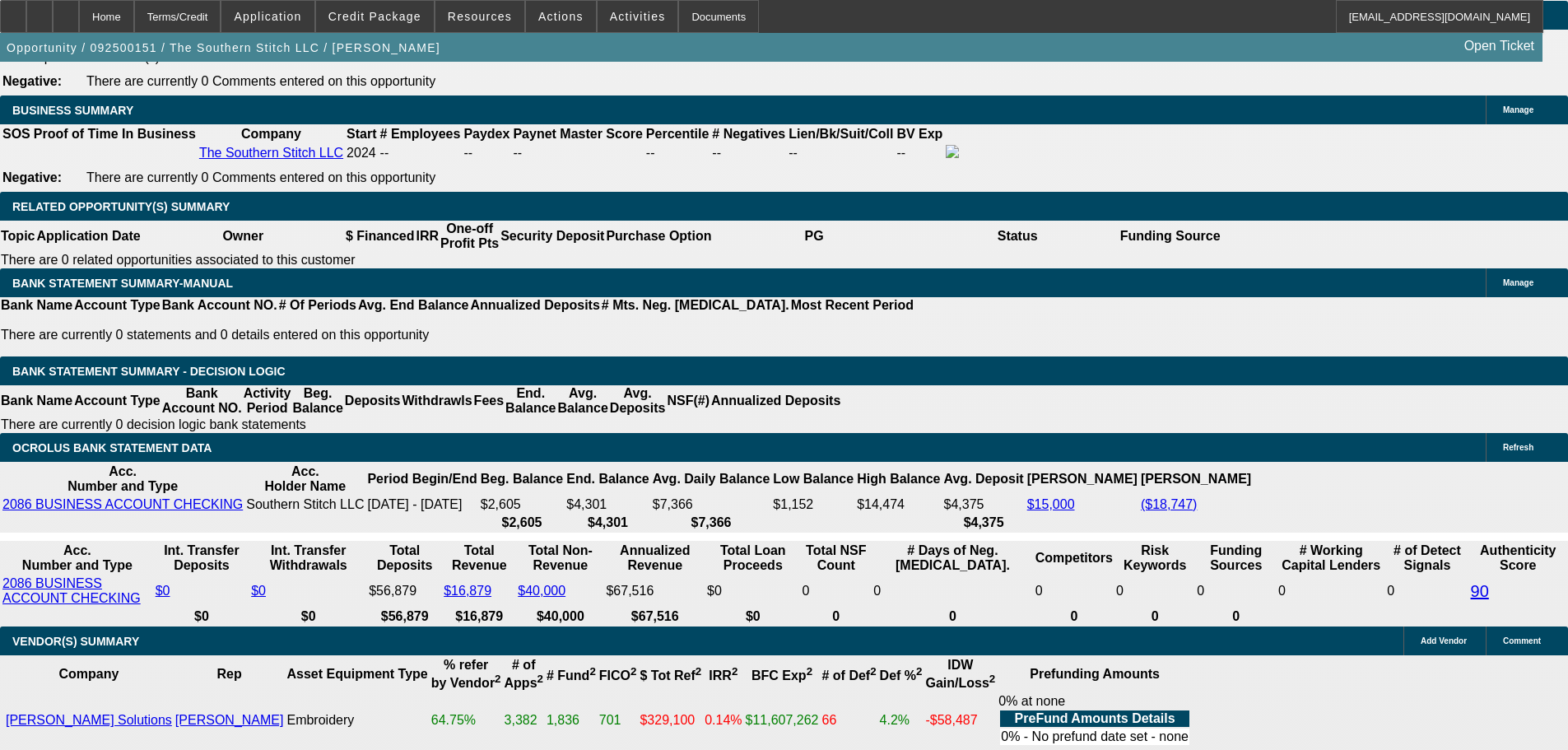
type input "16.9"
type input "$2,450.72"
type input "$4,901.44"
type input "16.9"
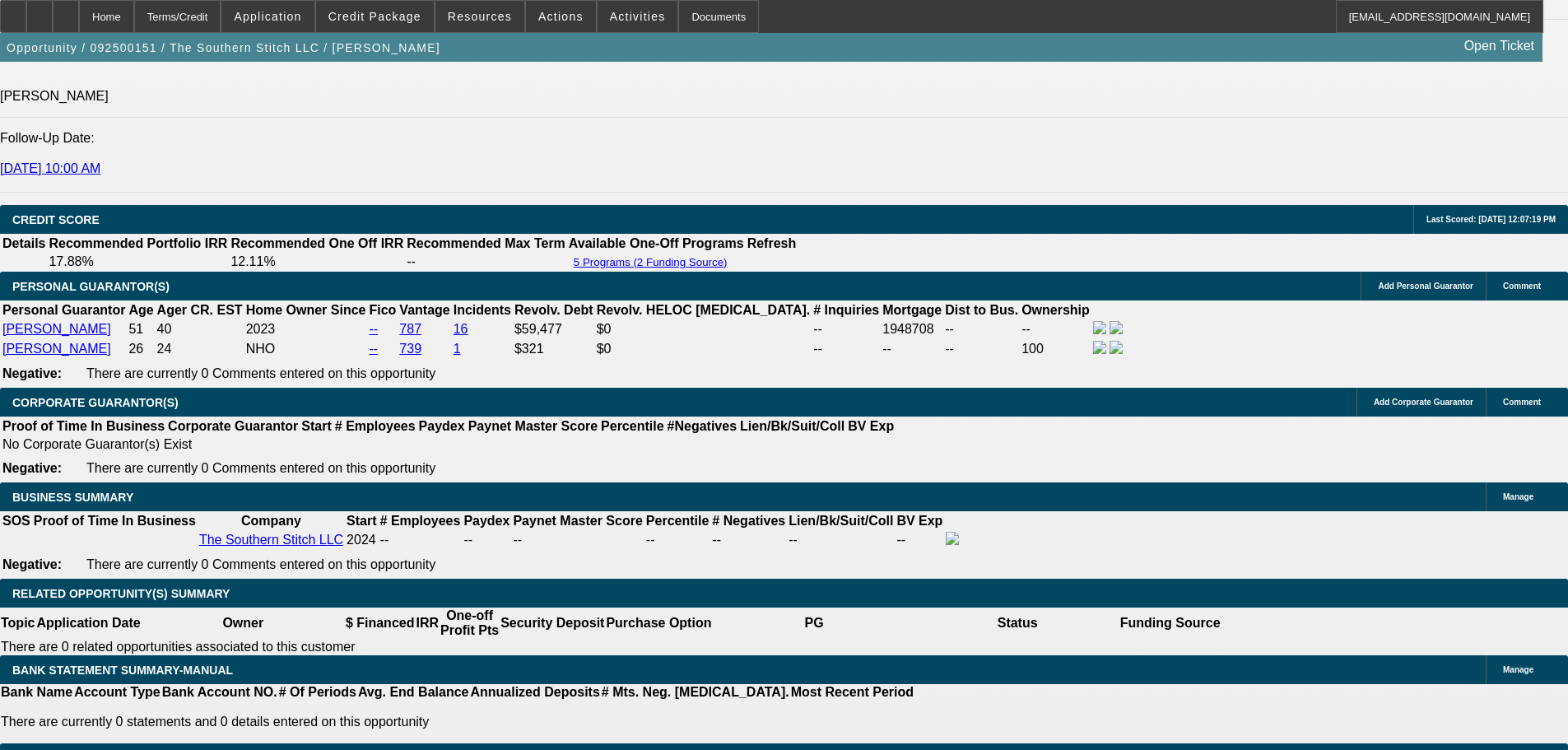
scroll to position [2204, 0]
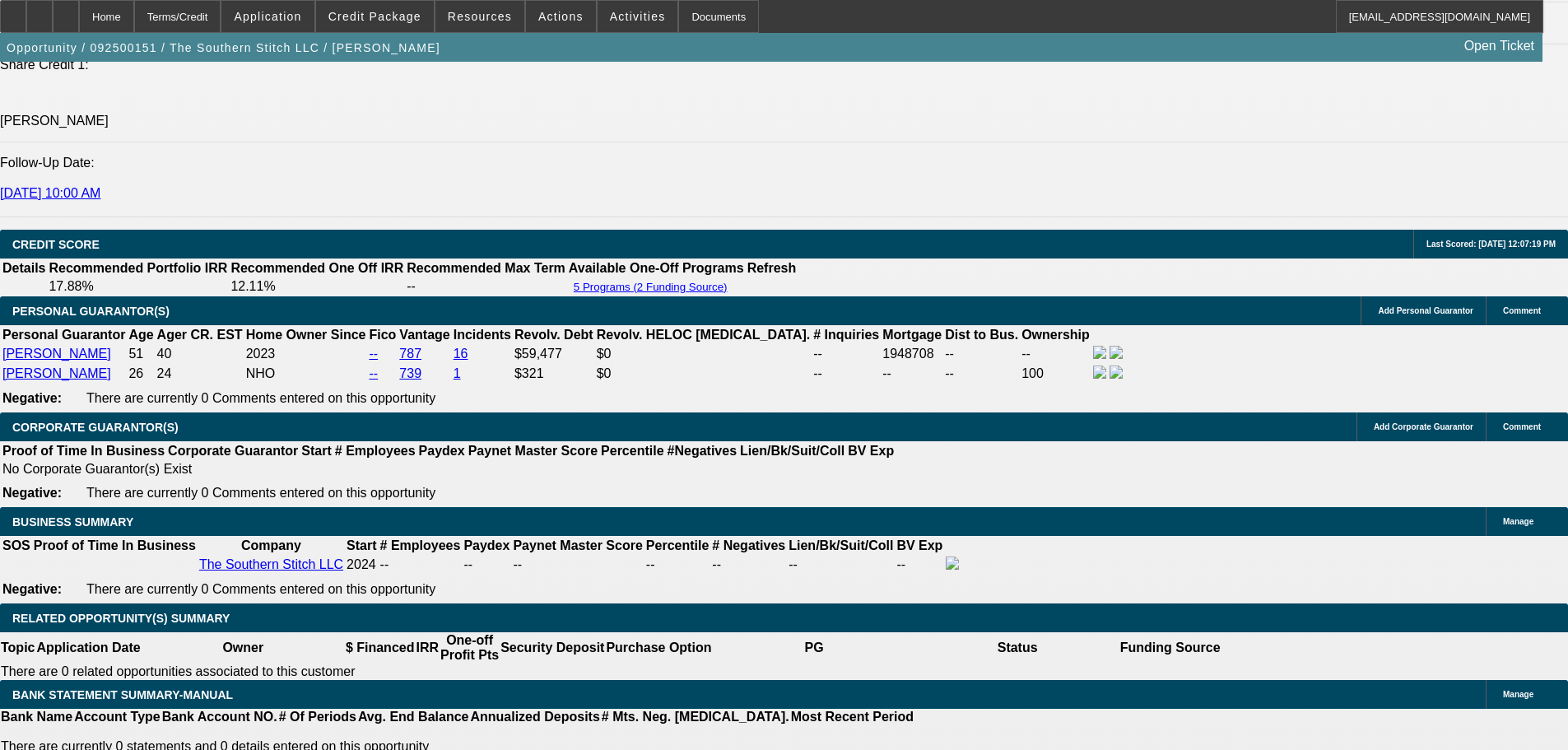
type input "$0.00"
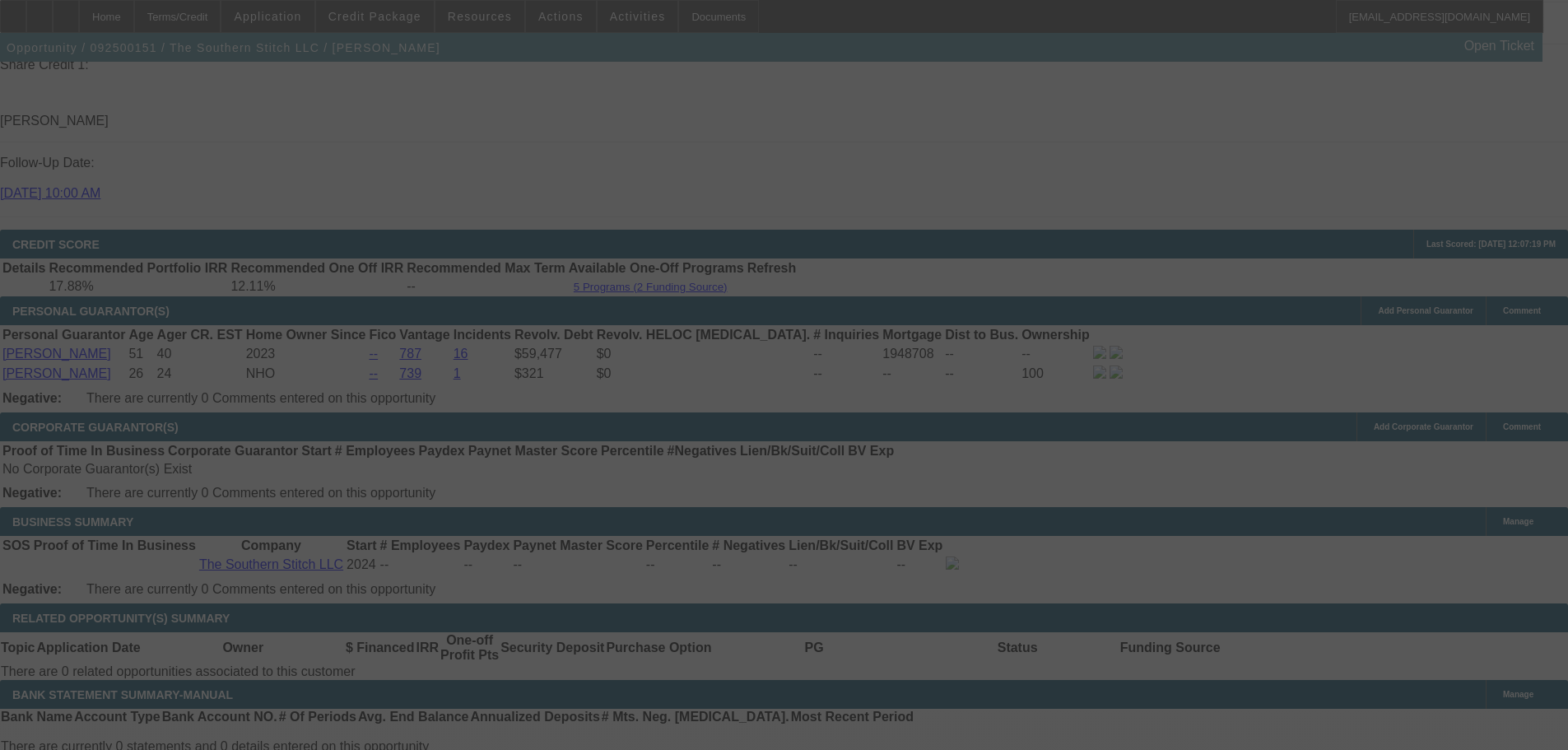
scroll to position [1792, 0]
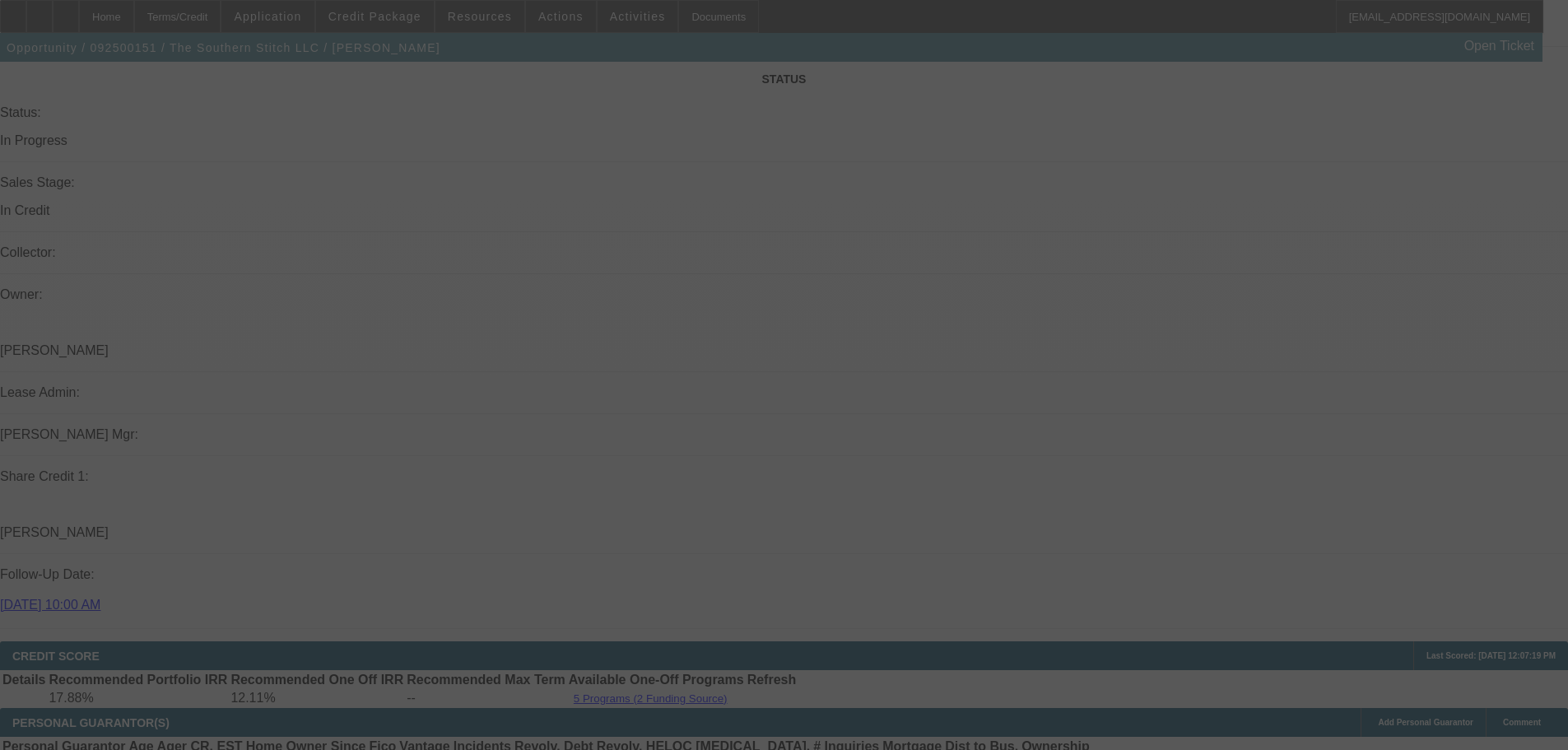
select select "0.2"
select select "2"
select select "0"
select select "6"
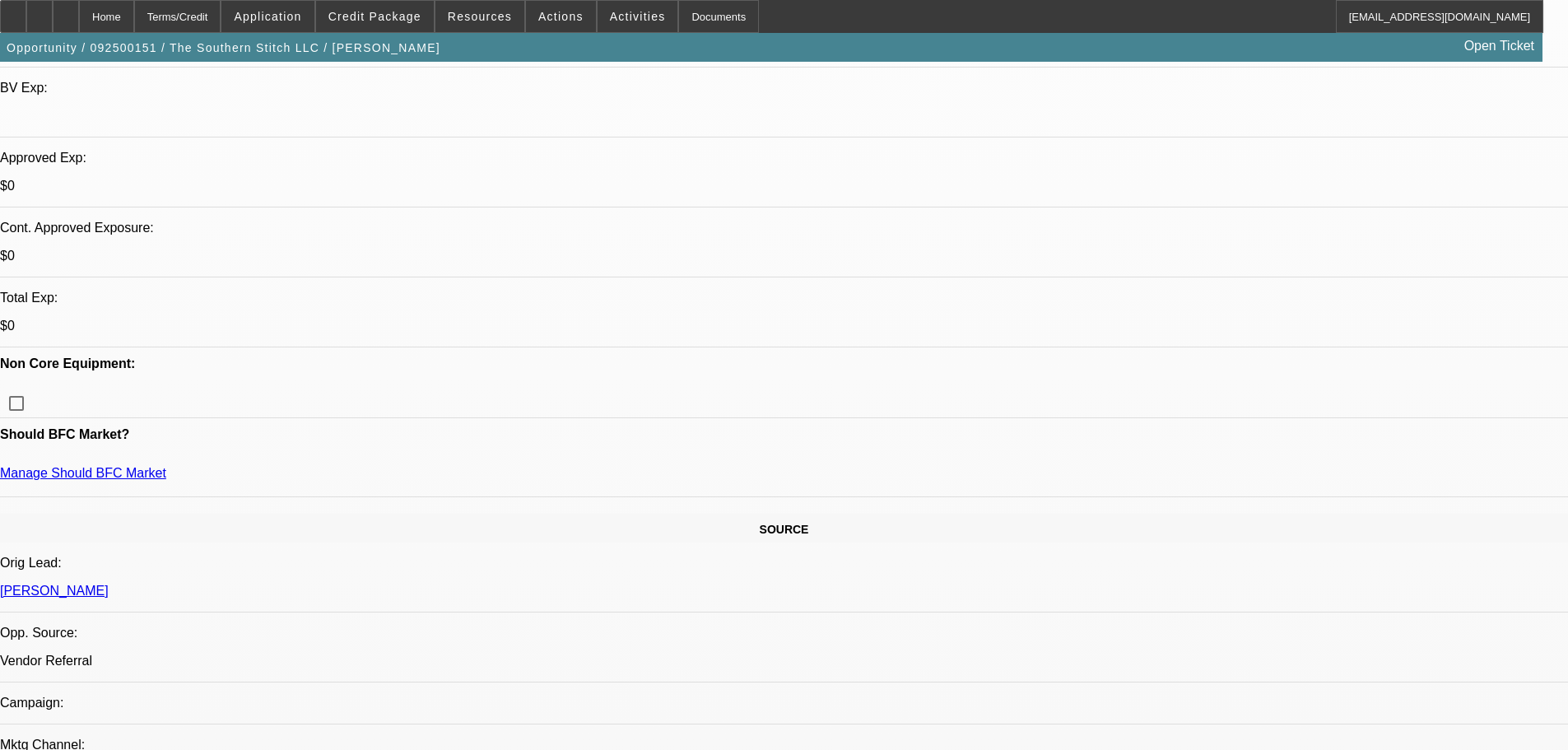
scroll to position [176, 0]
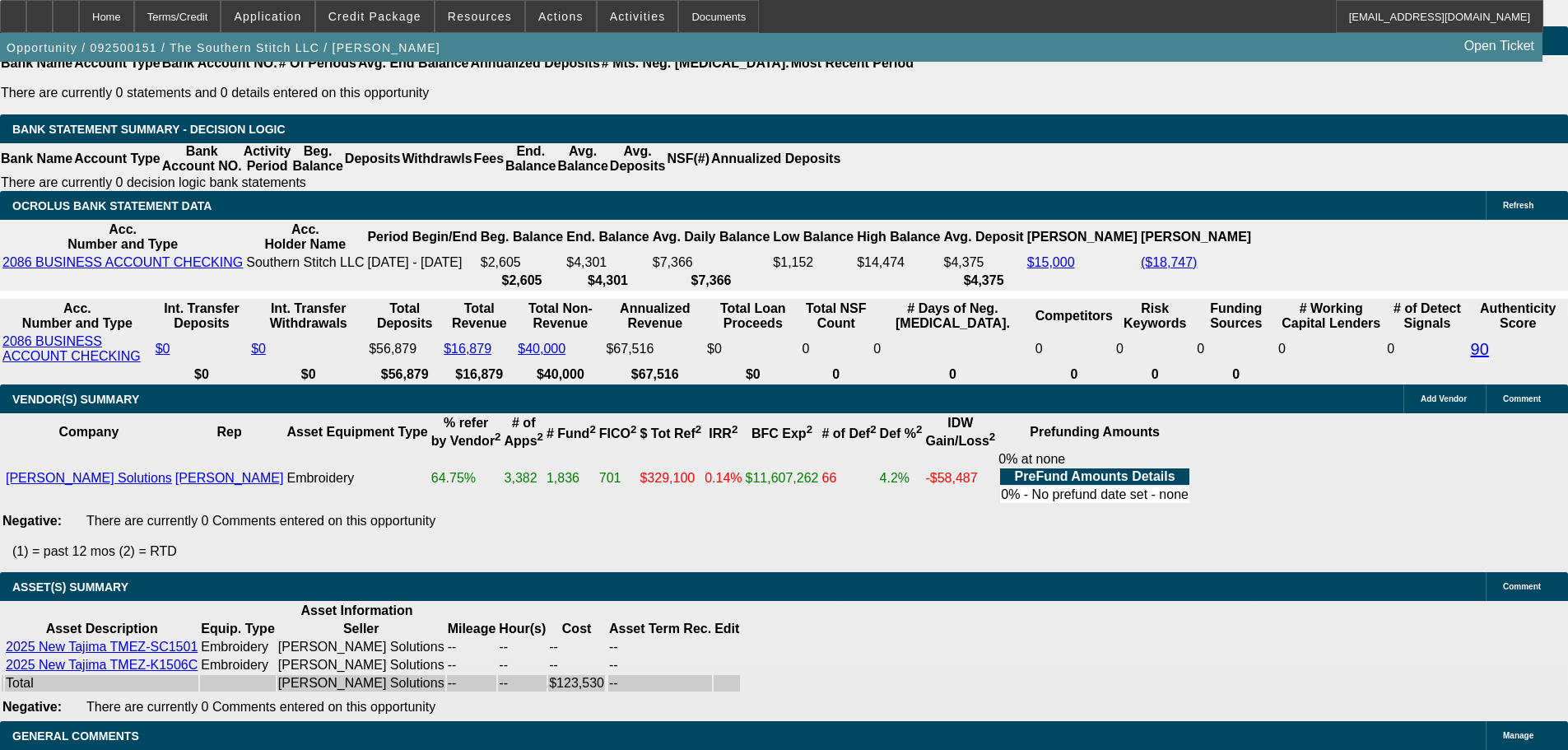
scroll to position [2975, 0]
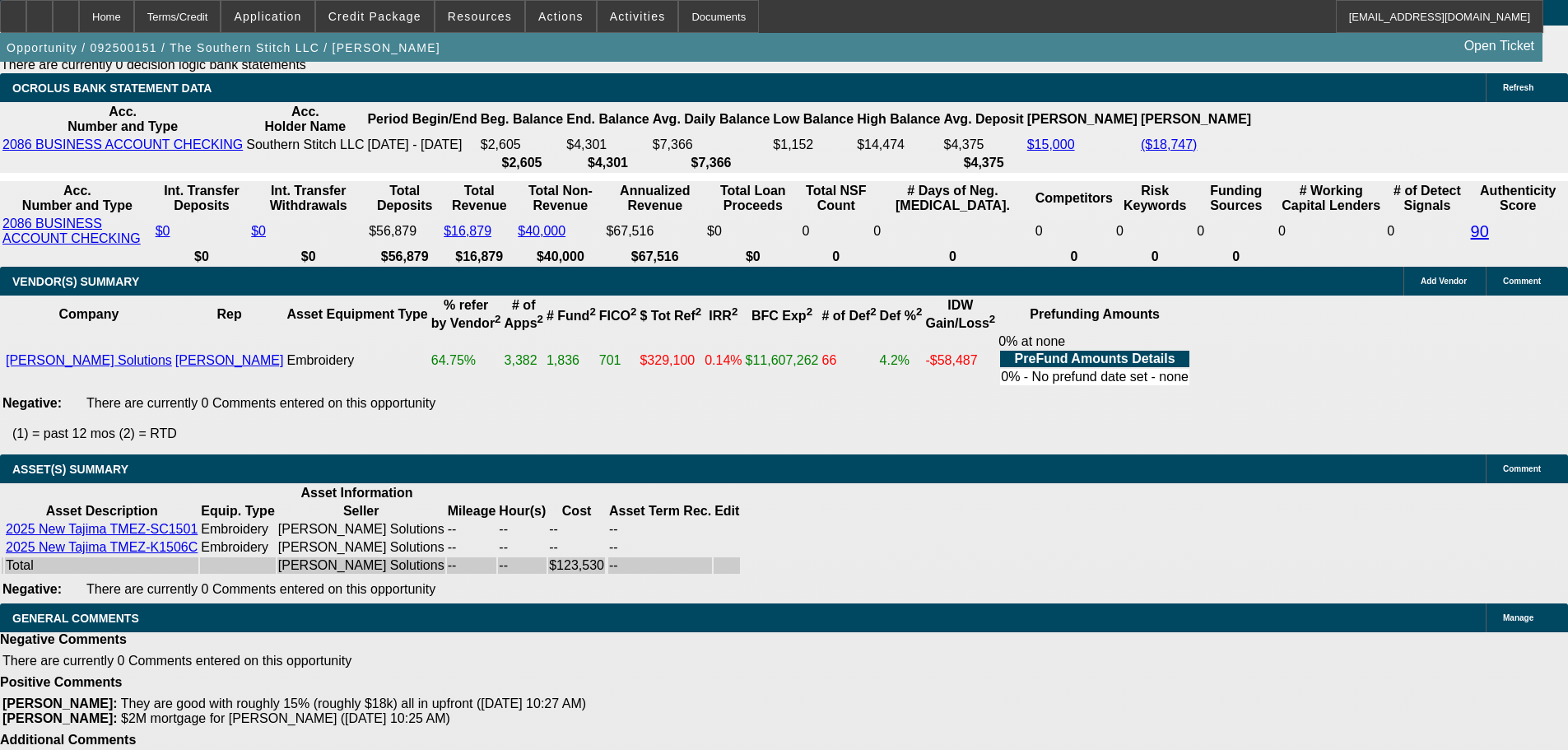
select select "3"
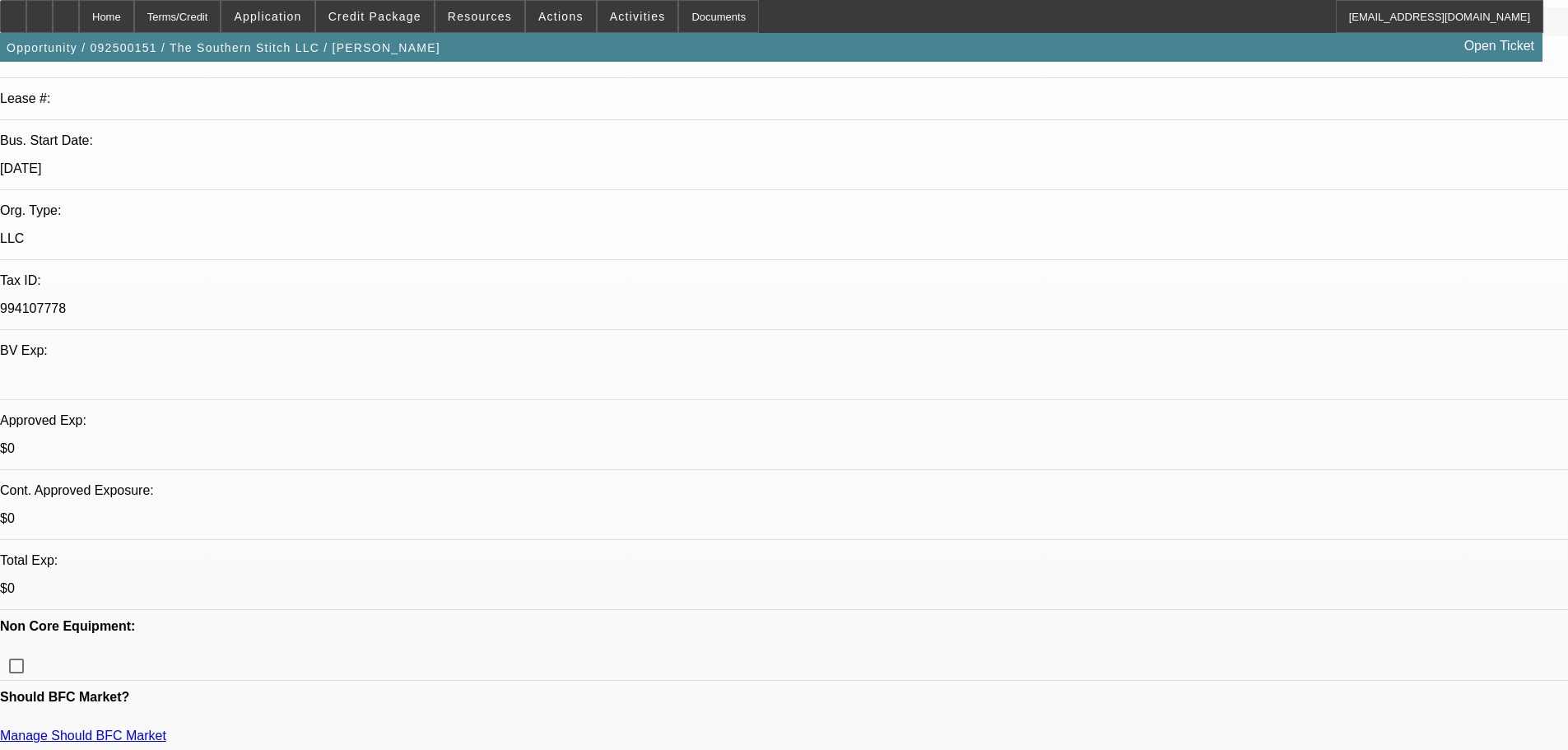
scroll to position [494, 0]
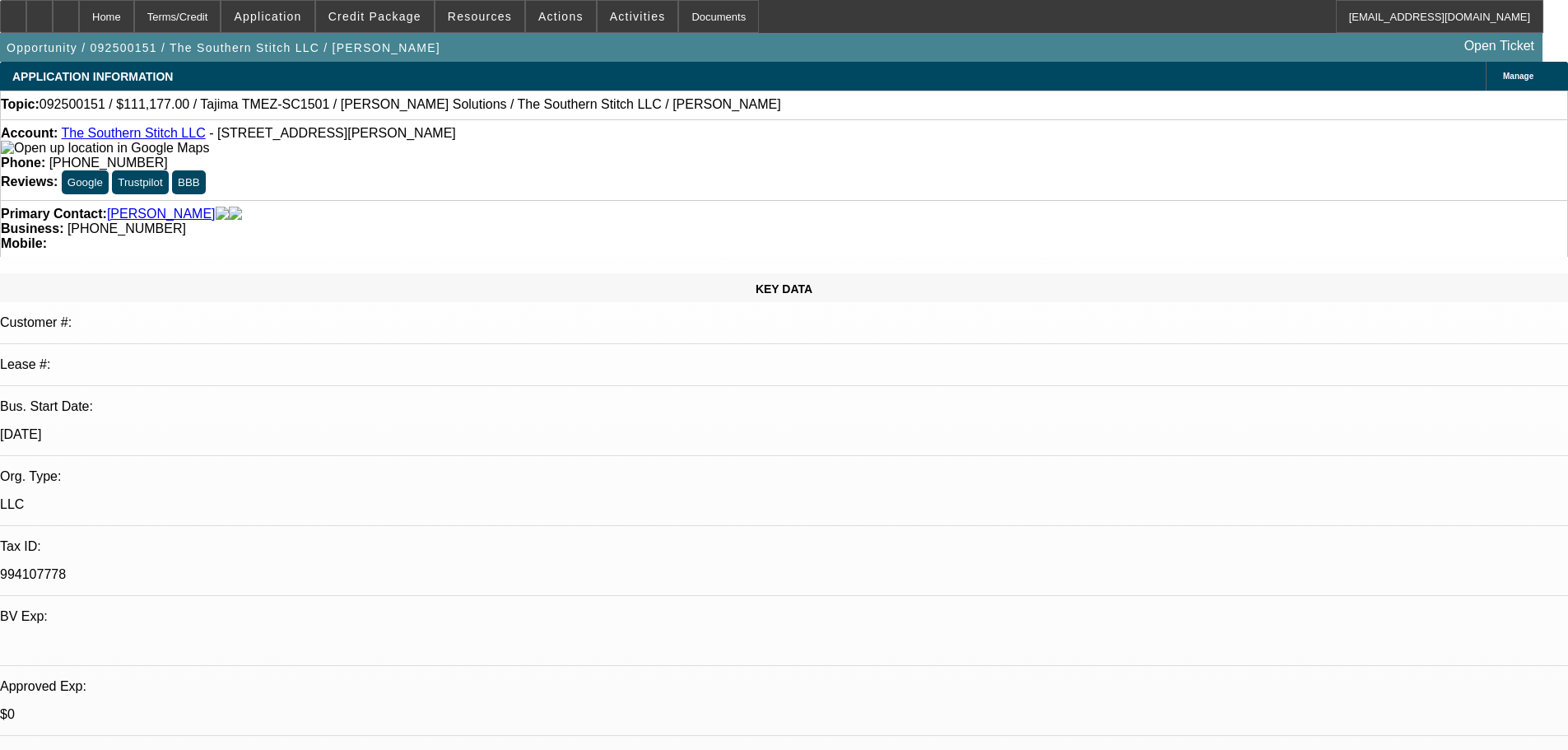
scroll to position [741, 0]
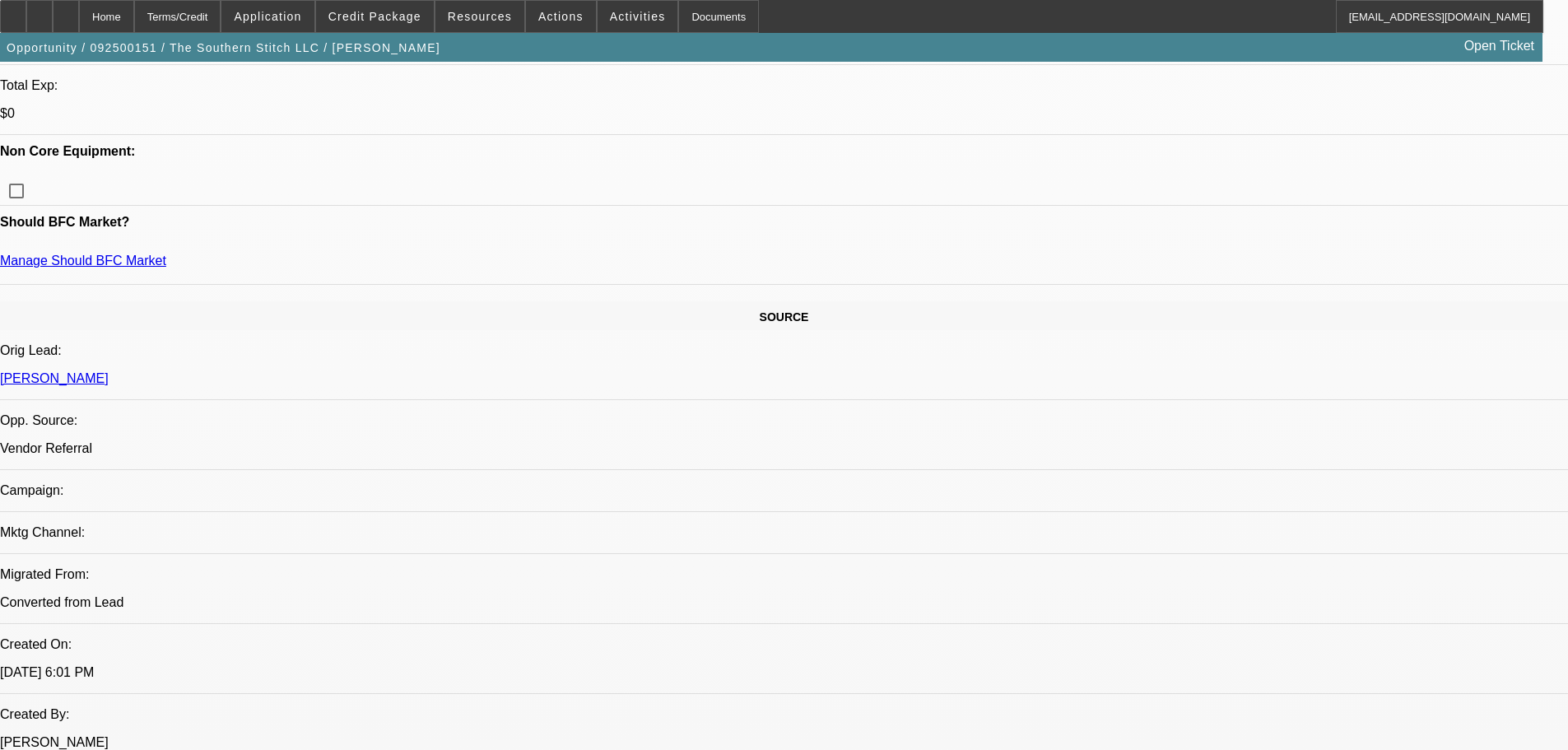
type textarea "GIVEN NEGATIVES I WOULDNT GO ANY LESS DOWN ON UPFRONT MONIES HERE , APPROVED 2 …"
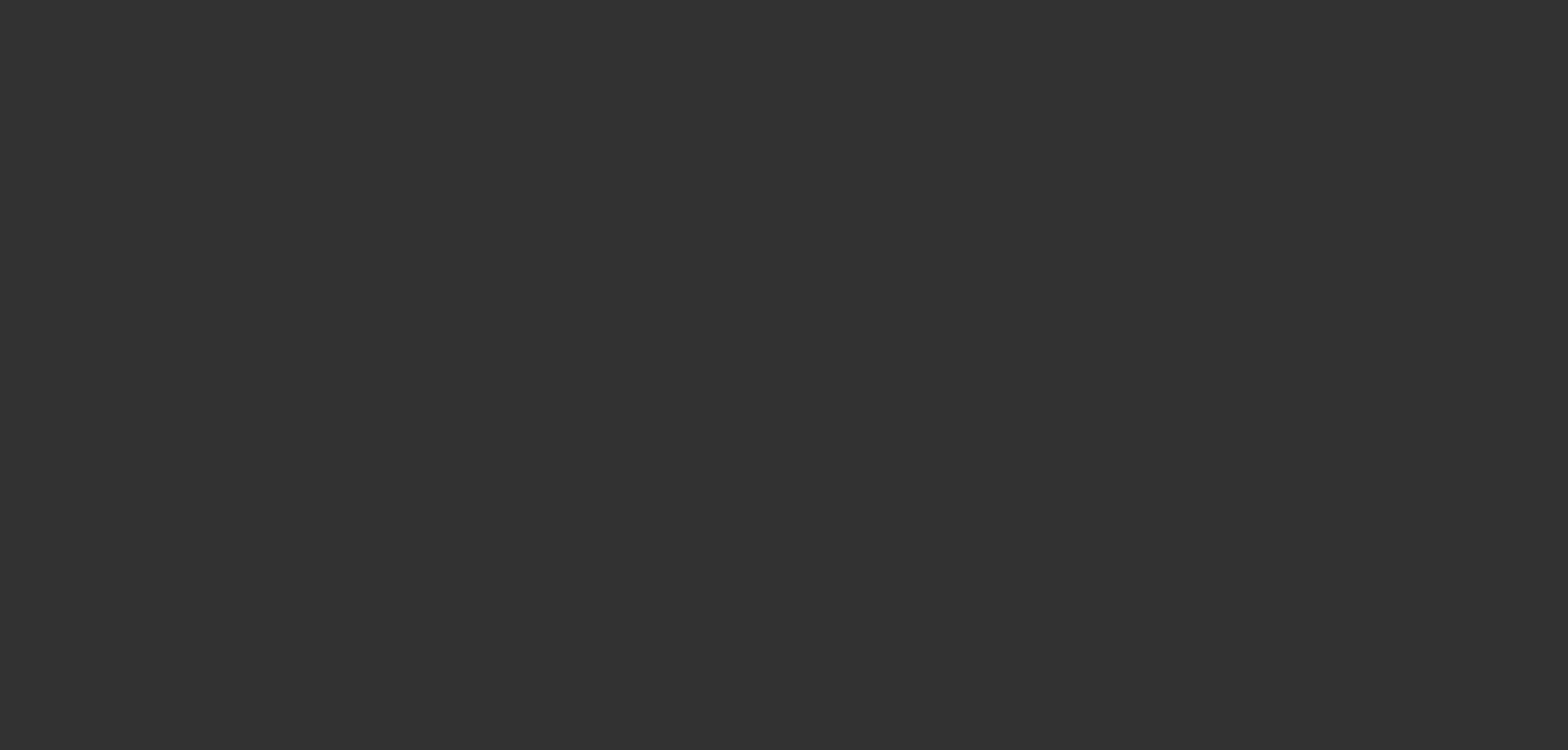
scroll to position [0, 0]
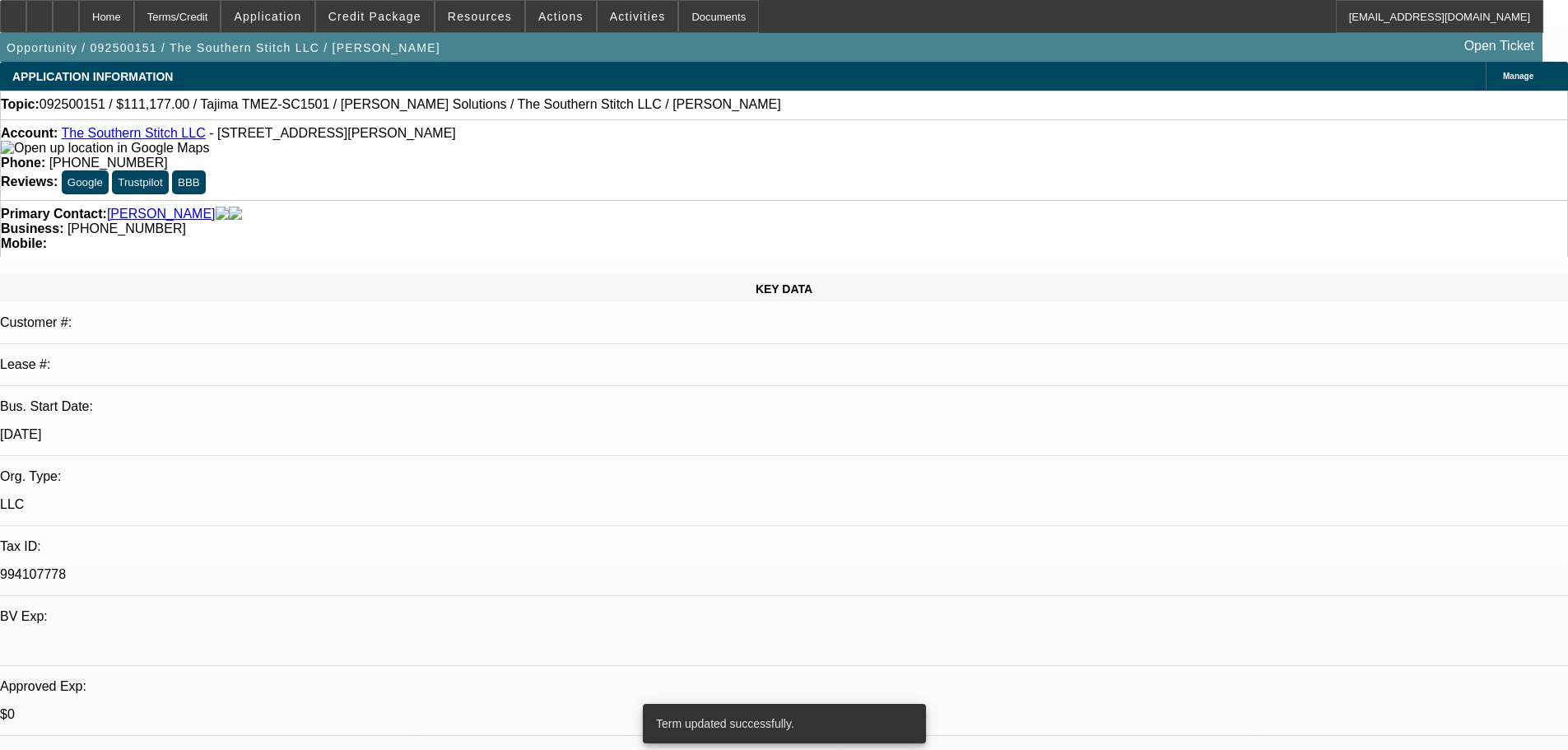
select select "0.2"
select select "2"
select select "0.1"
select select "4"
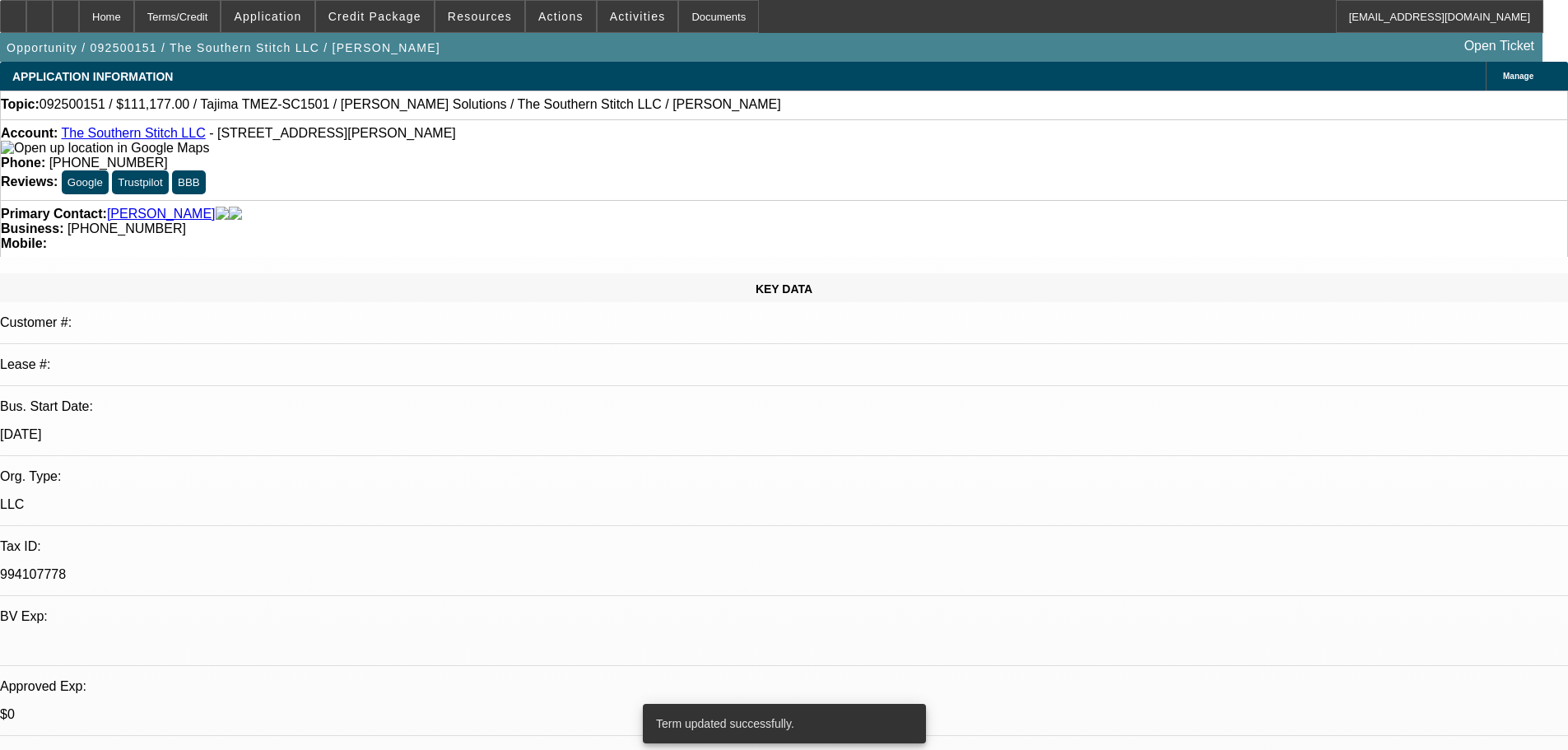
select select "0.2"
select select "2"
select select "0"
select select "6"
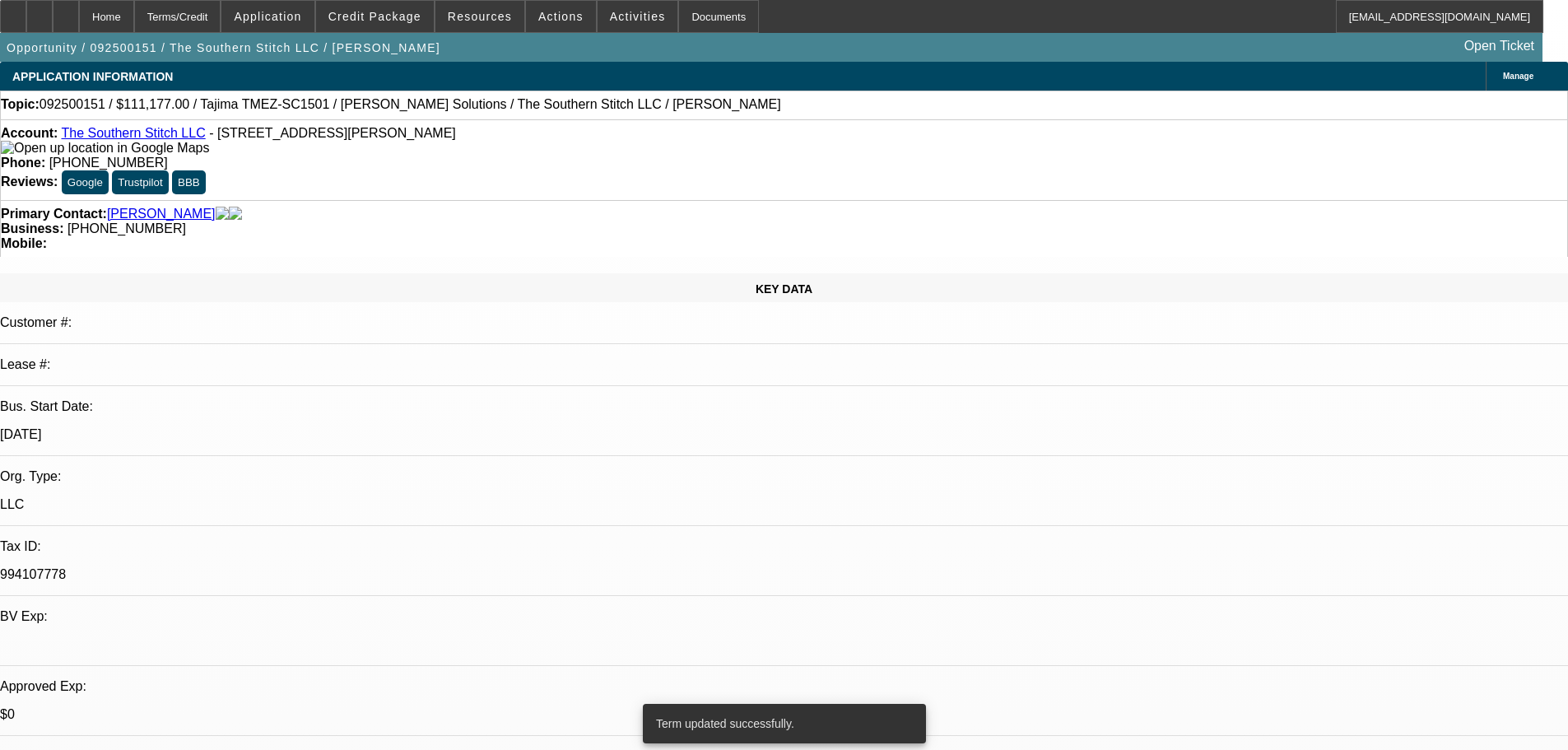
select select "0.1"
select select "2"
select select "0.1"
select select "4"
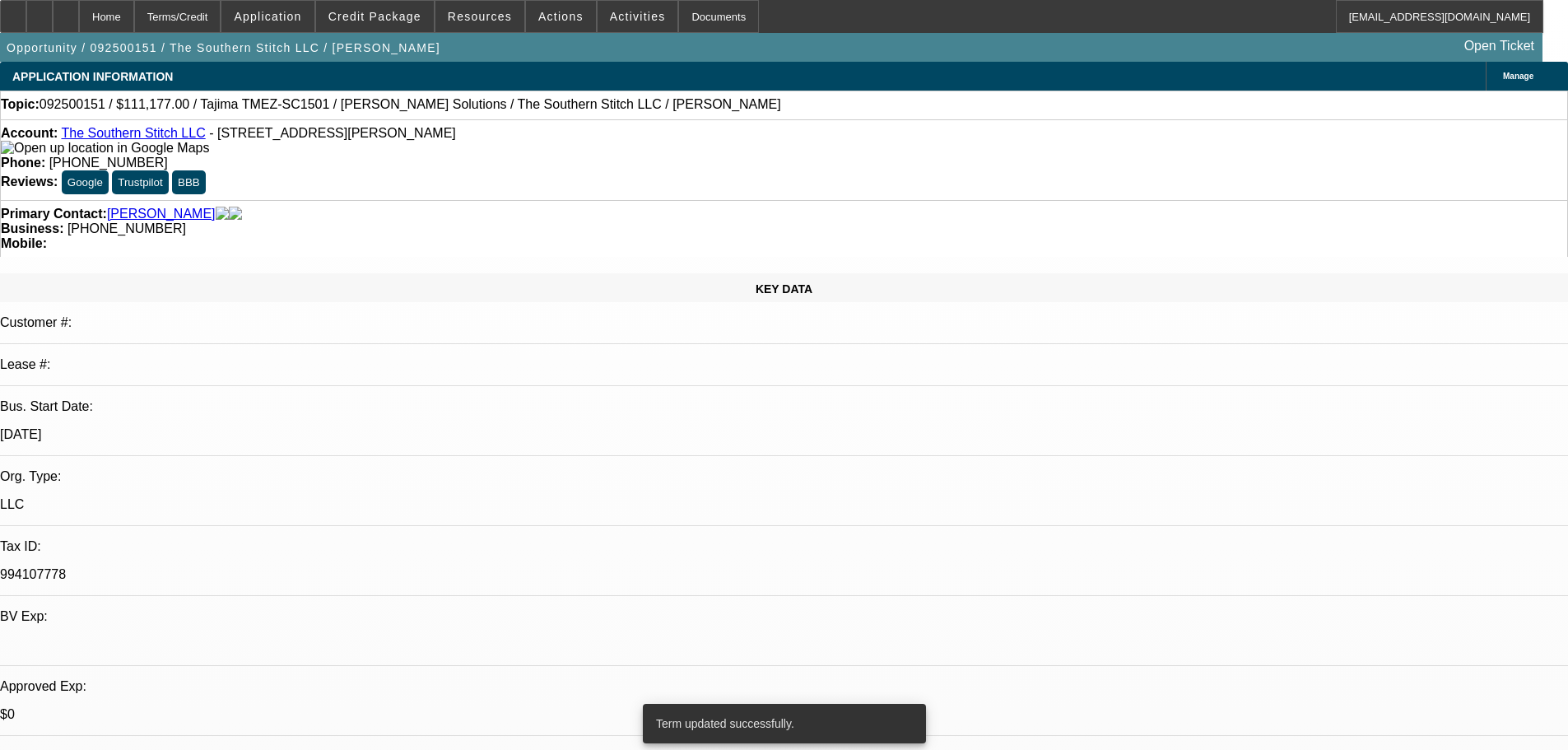
select select "0.1"
select select "2"
select select "0"
select select "6"
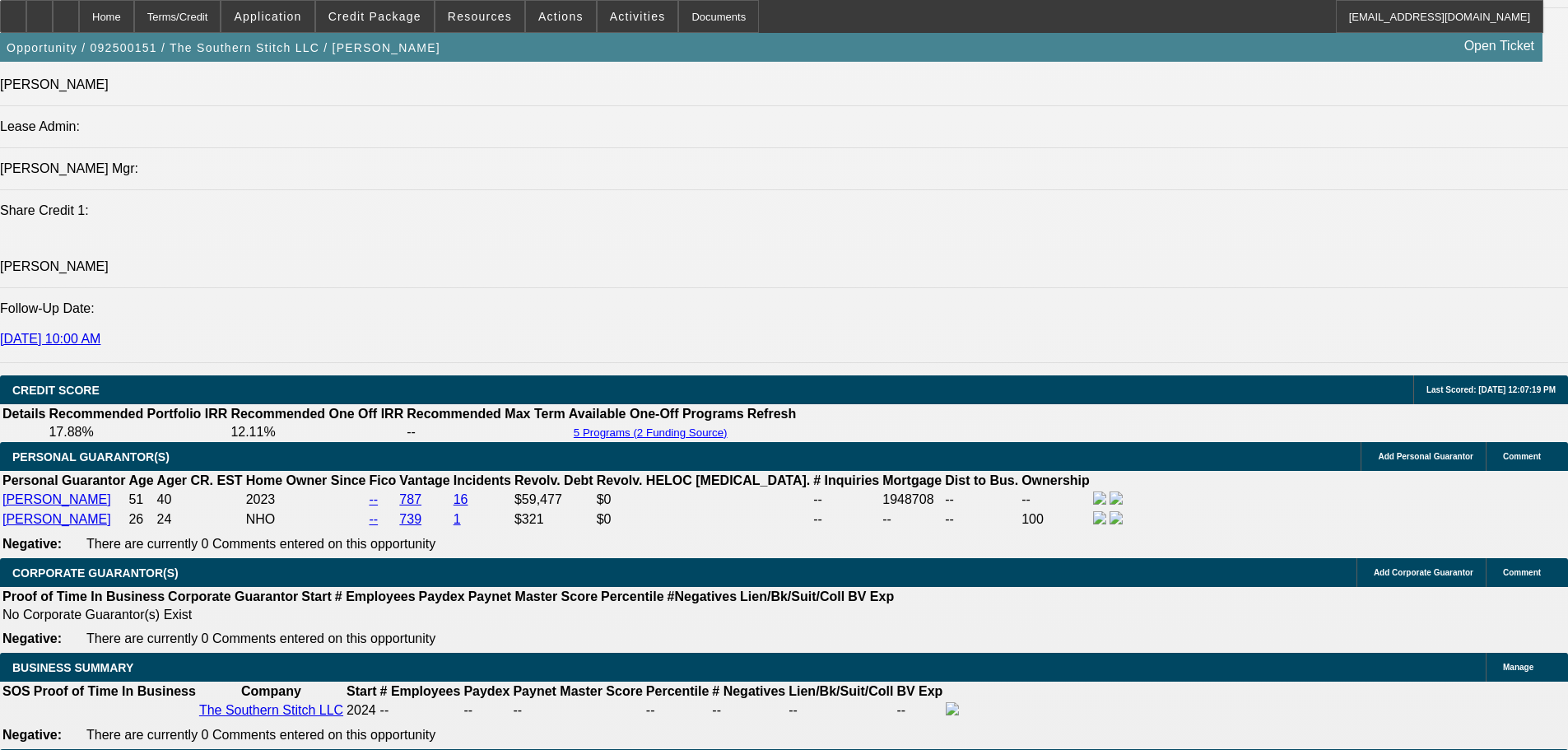
scroll to position [2799, 0]
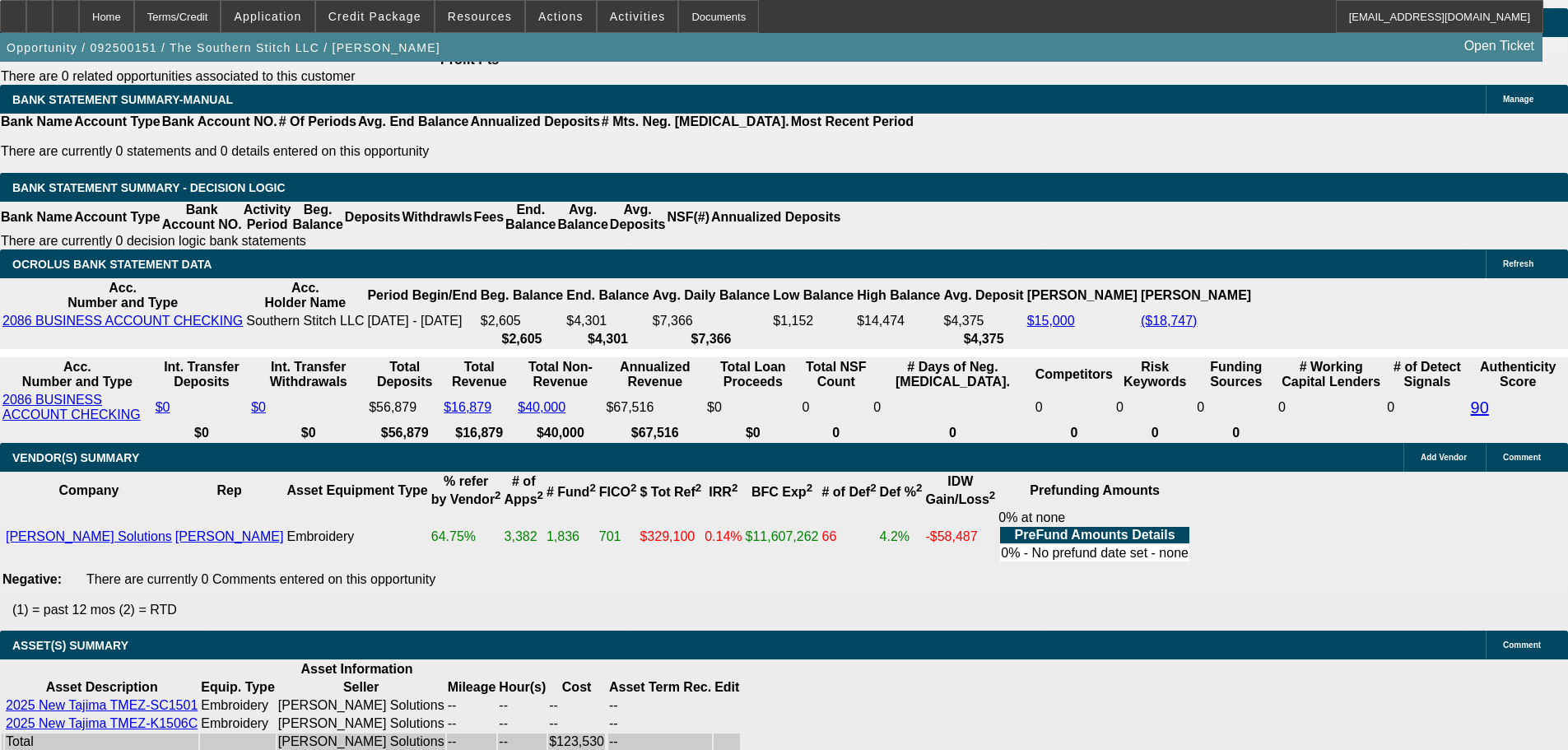
select select "3"
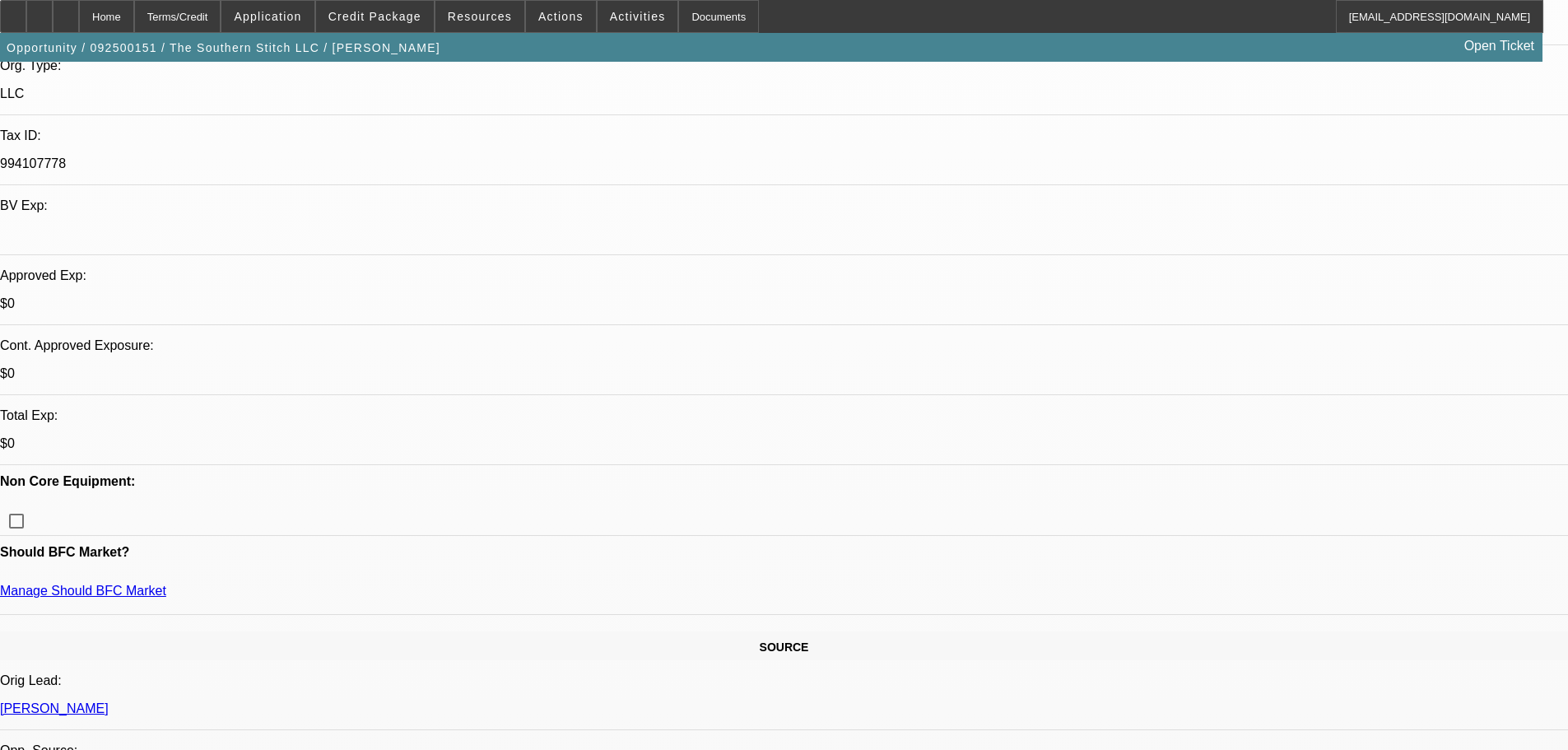
scroll to position [411, 0]
type textarea "GOOD LUCK"
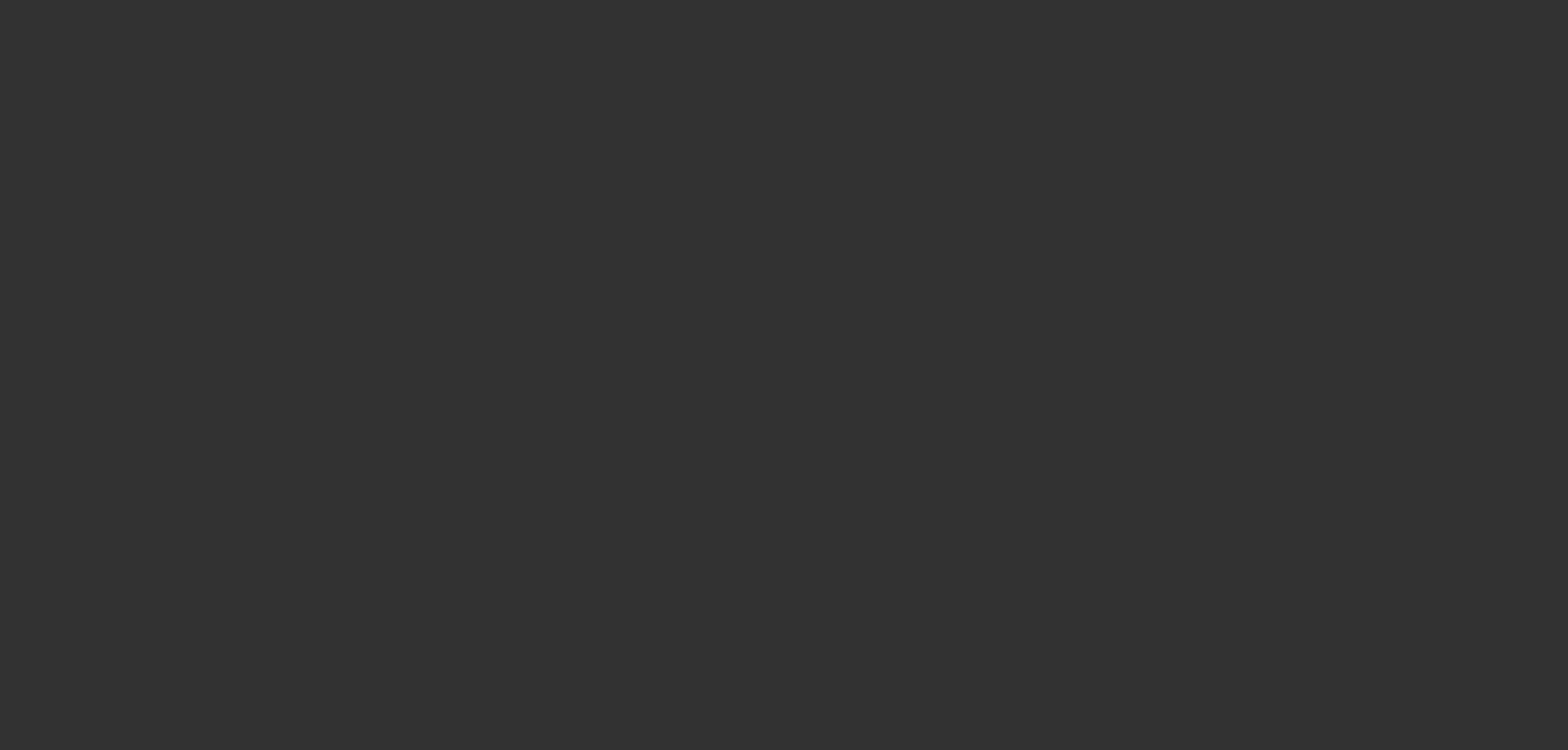
scroll to position [0, 0]
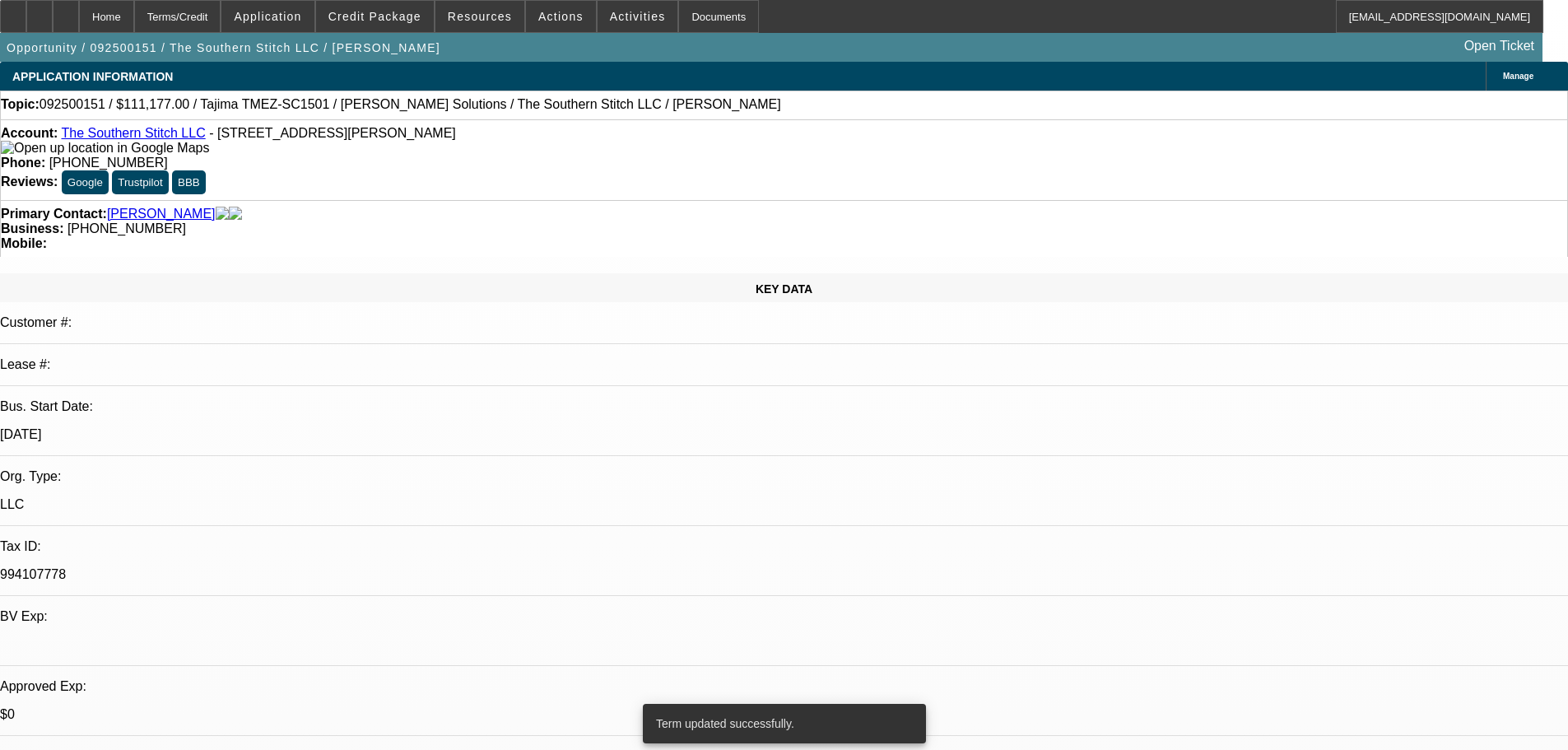
select select "0.2"
select select "2"
select select "0.1"
select select "4"
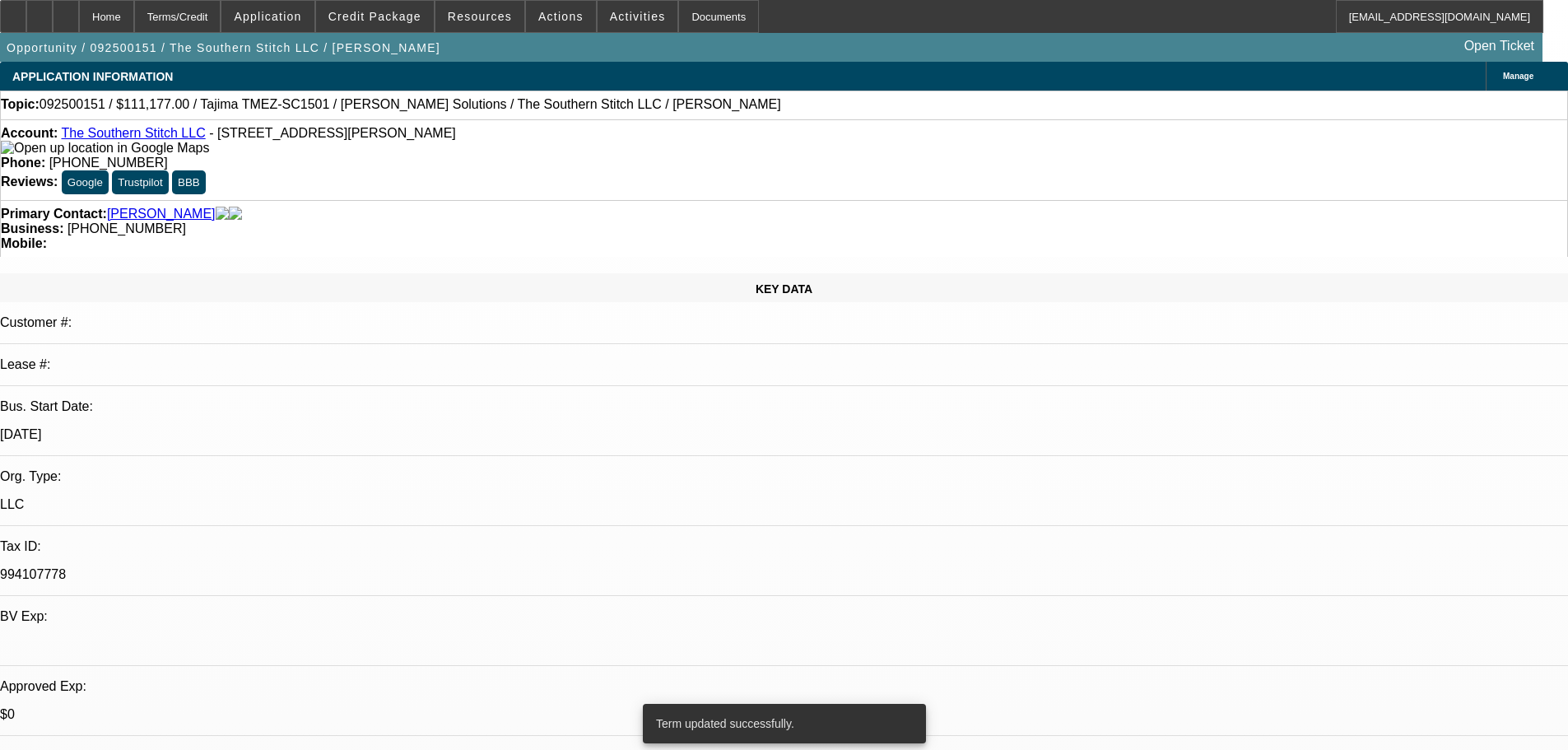
select select "0.2"
select select "2"
select select "0"
select select "6"
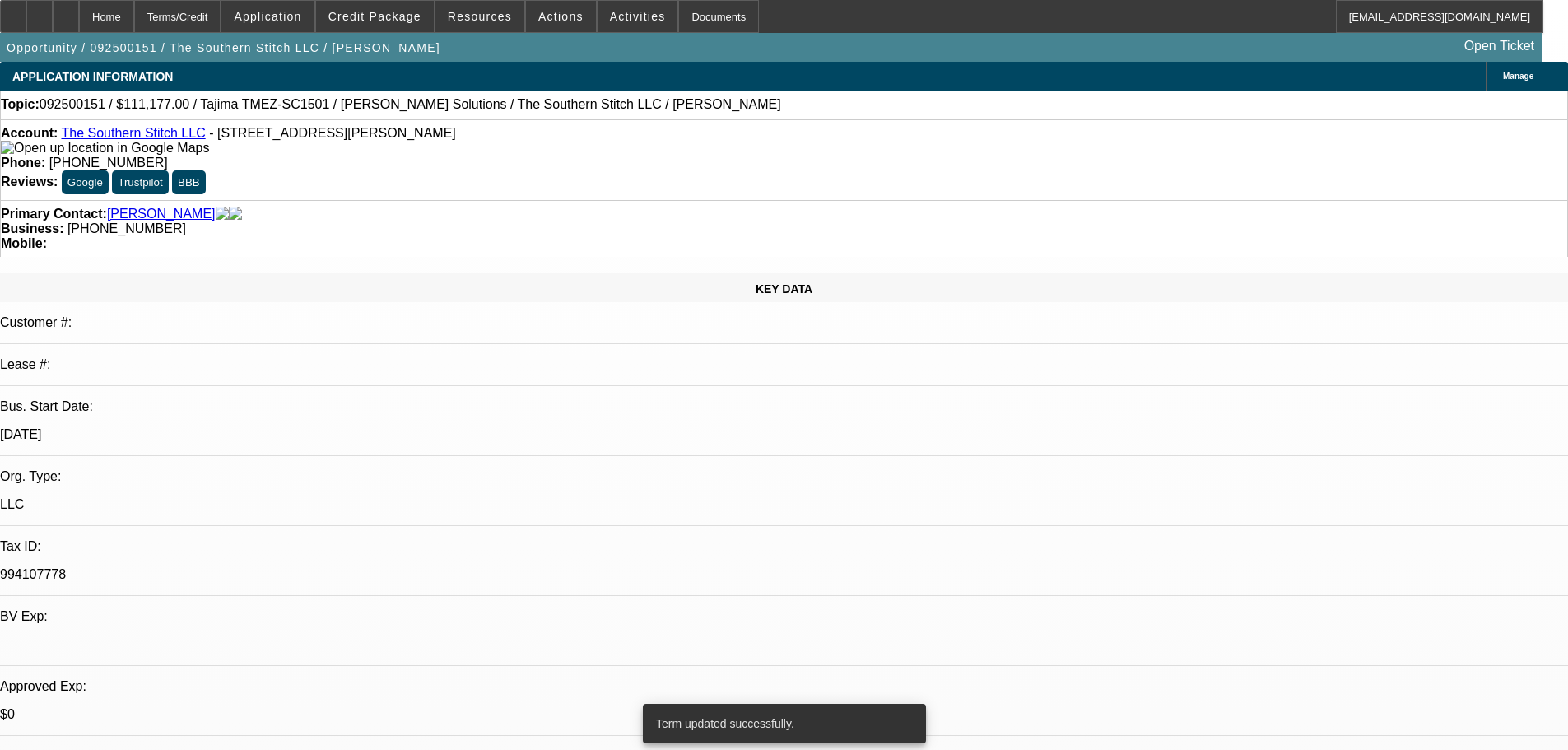
select select "0.1"
select select "2"
select select "0.1"
select select "4"
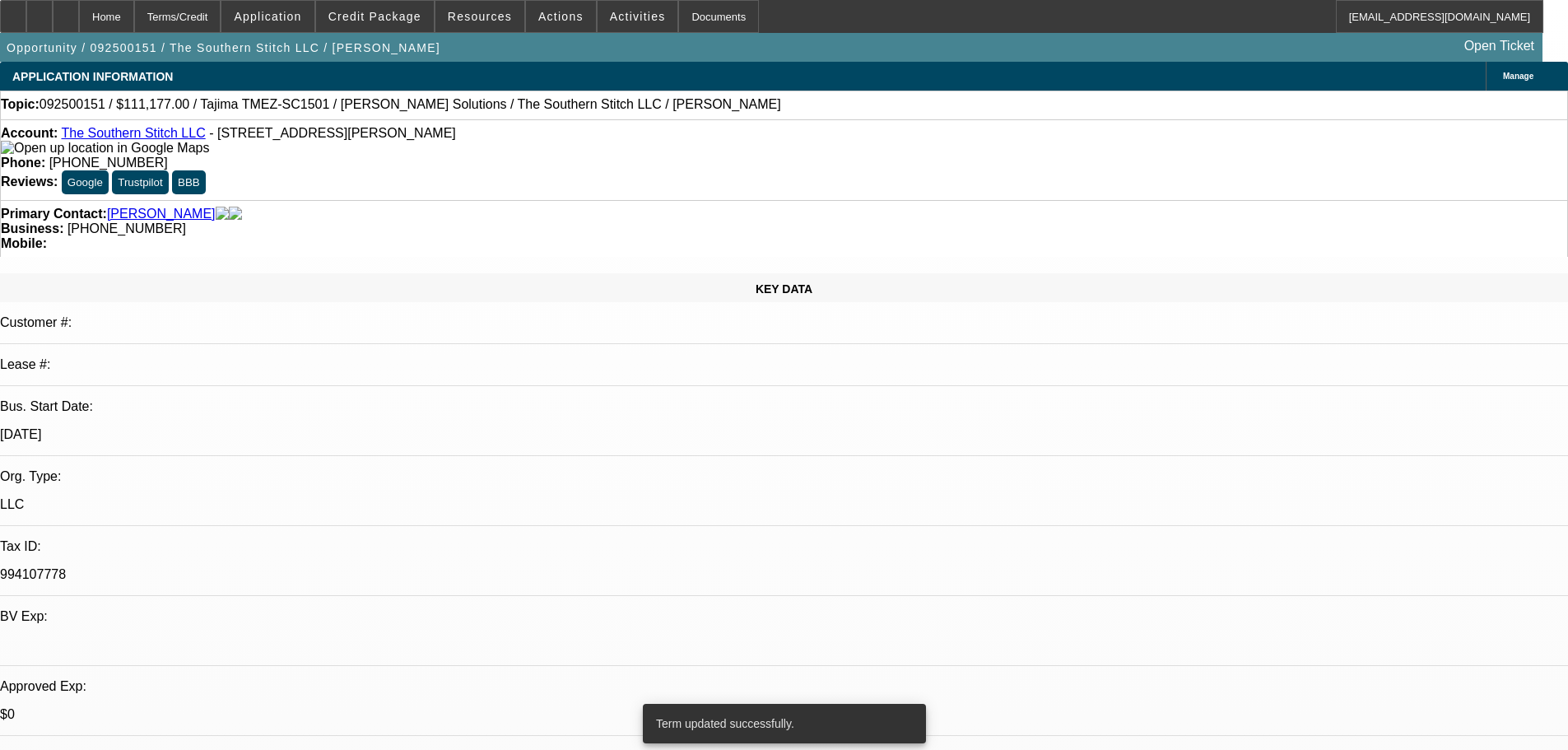
select select "0.1"
select select "2"
select select "0"
select select "6"
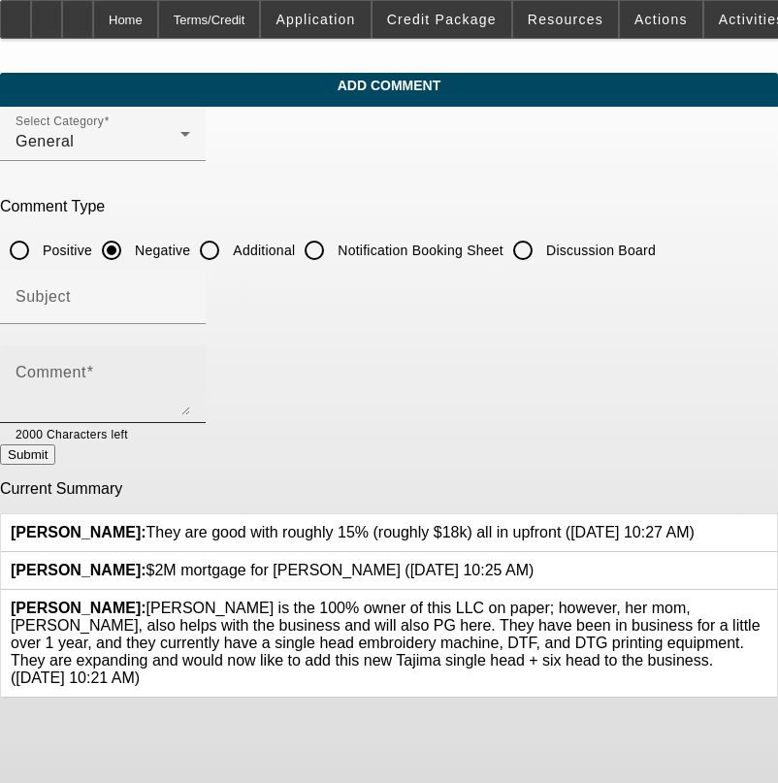
click at [190, 376] on textarea "Comment" at bounding box center [103, 392] width 175 height 47
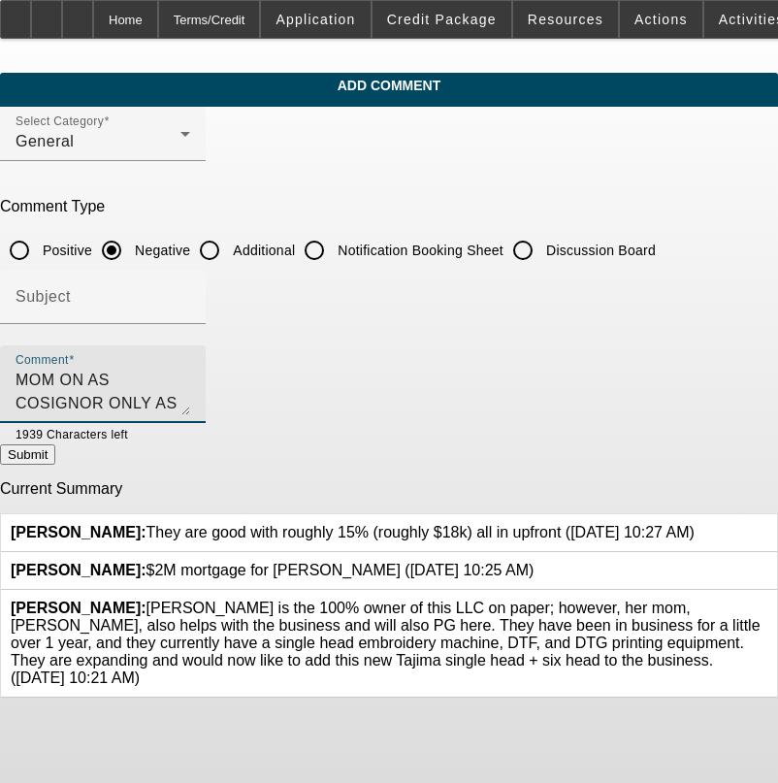
click at [190, 377] on textarea "MOM ON AS COSIGNOR ONLY AS OWNS NO % OF COMPANY, $4,000 AIR," at bounding box center [103, 392] width 175 height 47
click at [125, 396] on textarea "MOM ON AS COSIGNOR ONLY AS OWNS NO % OF COMPANY, $4,000 AIR, LARGE PURCHASE FOR…" at bounding box center [103, 392] width 175 height 47
click at [190, 377] on textarea "MOM ON AS COSIGNOR ONLY AS OWNS NO % OF COMPANY, $4,000 AIR, LARGE PURCHASE FOR…" at bounding box center [103, 392] width 175 height 47
click at [190, 403] on textarea "MOM ON AS COSIGNOR ONLY AS OWNS NO % OF COMPANY, $4,000 AIR, VERY LARGE PURCHAS…" at bounding box center [103, 392] width 175 height 47
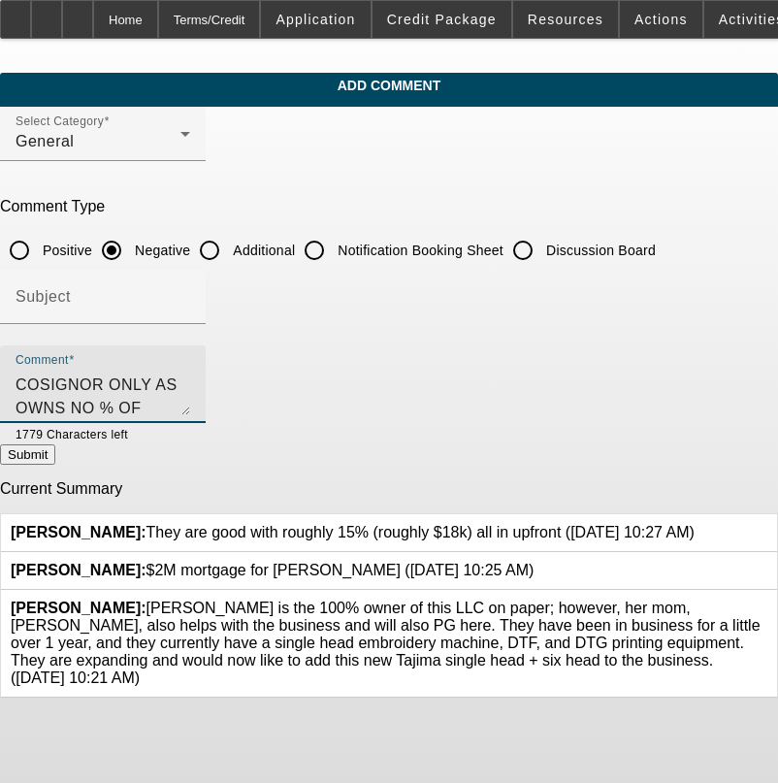
click at [190, 405] on textarea "MOM ON AS COSIGNOR ONLY AS OWNS NO % OF COMPANY, $4,000 AIR, VERY LARGE PURCHAS…" at bounding box center [103, 392] width 175 height 47
click at [190, 407] on textarea "MOM ON AS COSIGNOR ONLY AS OWNS NO % OF COMPANY, $4,000 AIR, VERY LARGE PURCHAS…" at bounding box center [103, 392] width 175 height 47
click at [190, 403] on textarea "MOM ON AS COSIGNOR ONLY AS OWNS NO % OF COMPANY, $4,000 AIR, VERY LARGE PURCHAS…" at bounding box center [103, 392] width 175 height 47
click at [190, 405] on textarea "MOM ON AS COSIGNOR ONLY AS OWNS NO % OF COMPANY, $4,000 AIR, VERY LARGE PURCHAS…" at bounding box center [103, 392] width 175 height 47
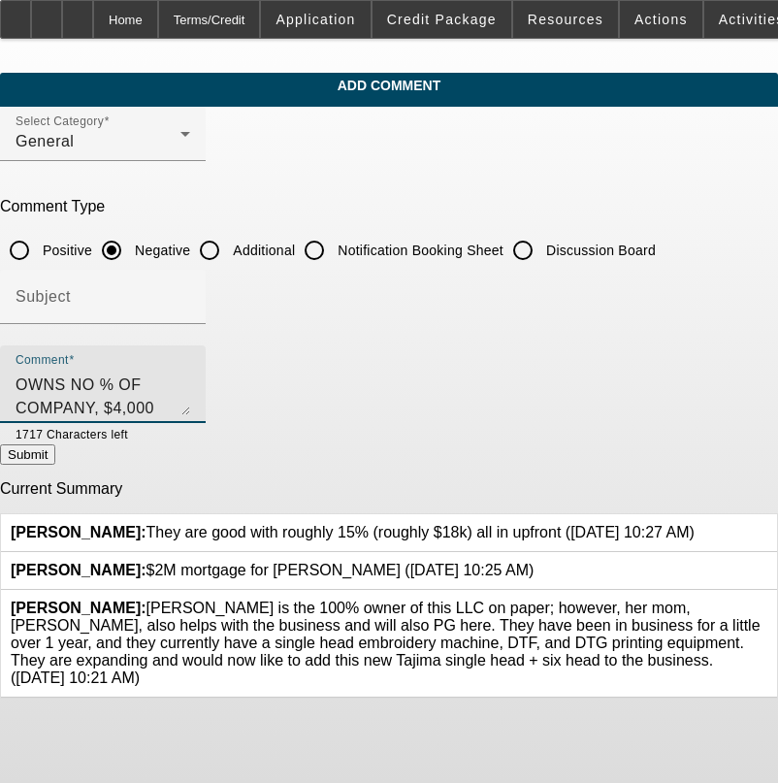
click at [97, 400] on textarea "MOM ON AS COSIGNOR ONLY AS OWNS NO % OF COMPANY, $4,000 AIR, VERY LARGE PURCHAS…" at bounding box center [103, 392] width 175 height 47
click at [190, 405] on textarea "MOM ON AS COSIGNOR ONLY AS OWNS NO % OF COMPANY, $4,000 AIR, VERY LARGE PURCHAS…" at bounding box center [103, 392] width 175 height 47
type textarea "MOM ON AS COSIGNOR ONLY AS OWNS NO % OF COMPANY, $4,000 AIR, VERY LARGE PURCHAS…"
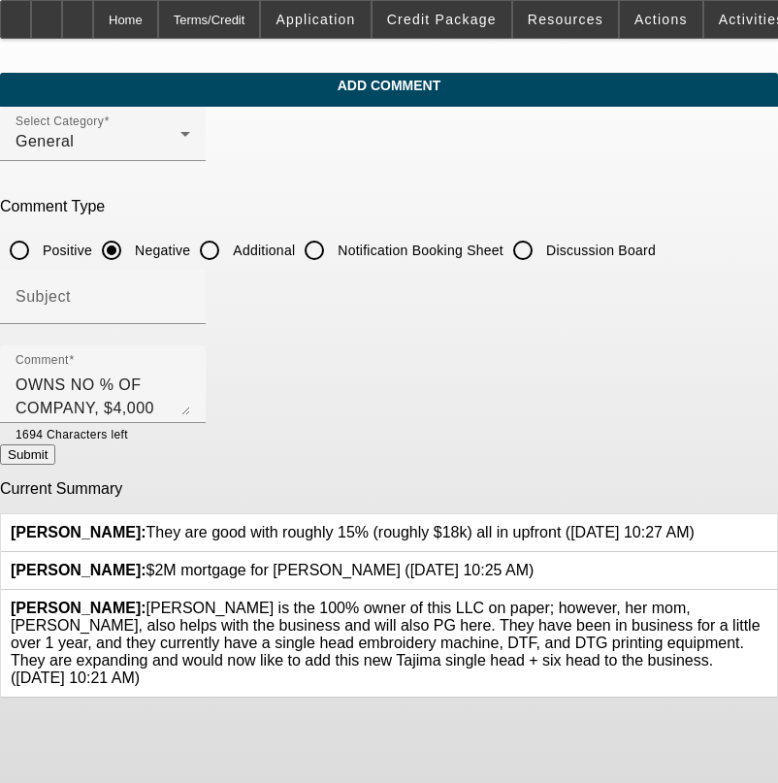
click at [55, 465] on button "Submit" at bounding box center [27, 454] width 55 height 20
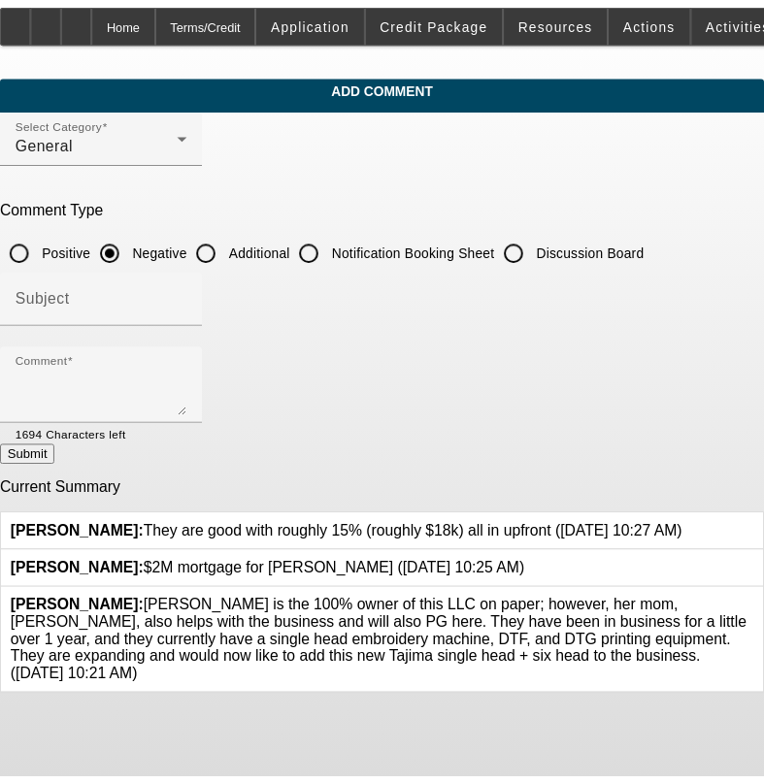
scroll to position [0, 0]
